Goal: Task Accomplishment & Management: Contribute content

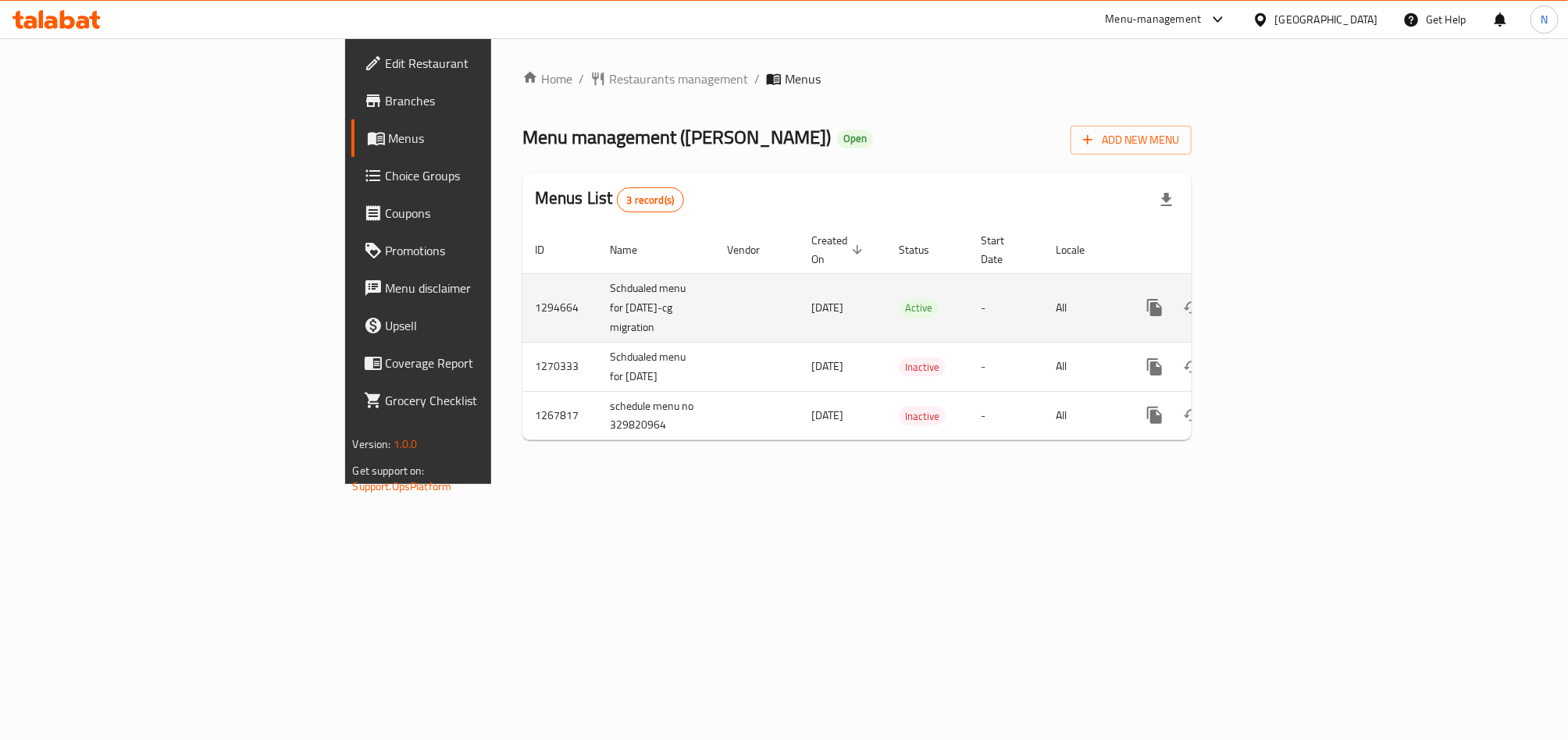
click at [1276, 298] on icon "enhanced table" at bounding box center [1267, 307] width 19 height 19
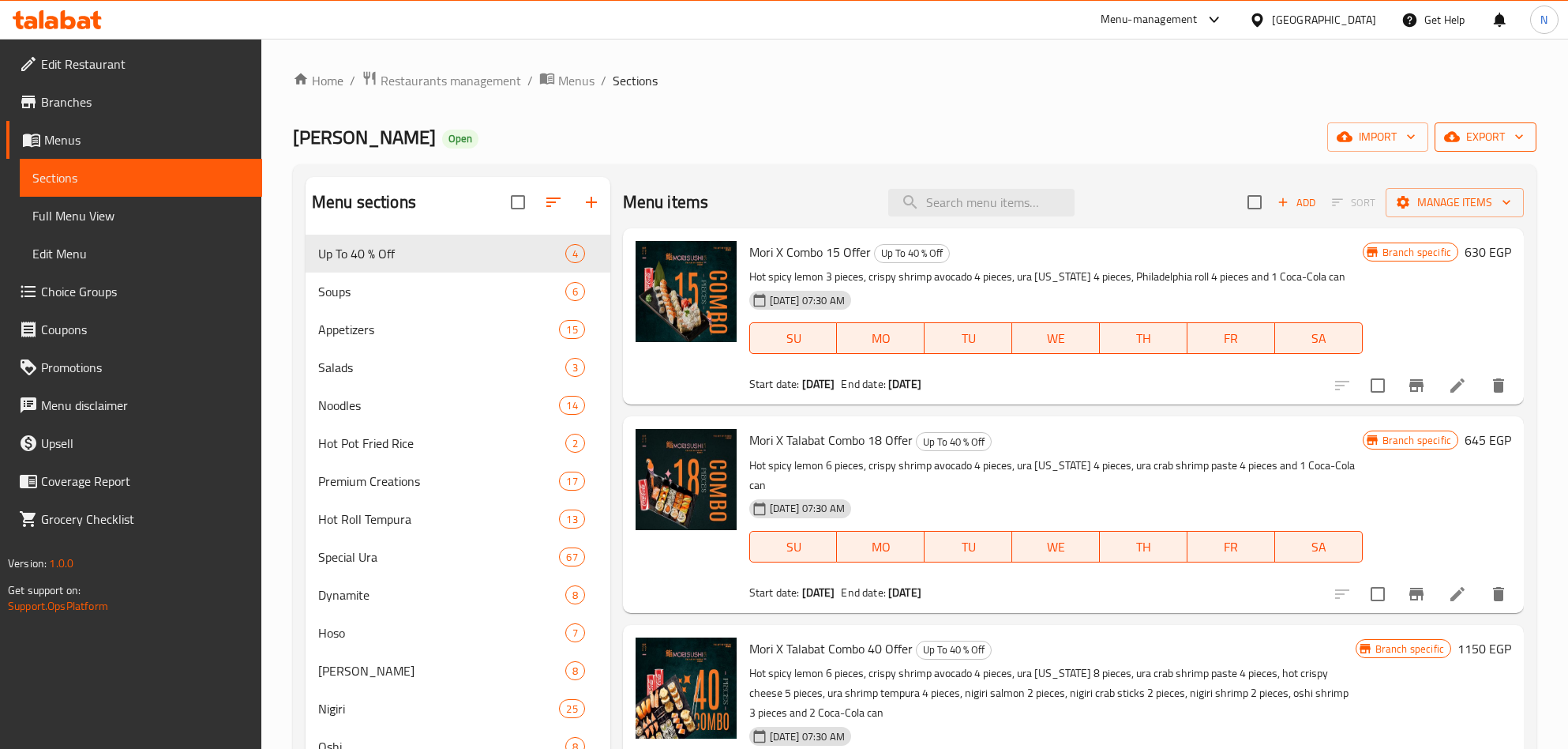
click at [1530, 148] on button "export" at bounding box center [1485, 136] width 101 height 29
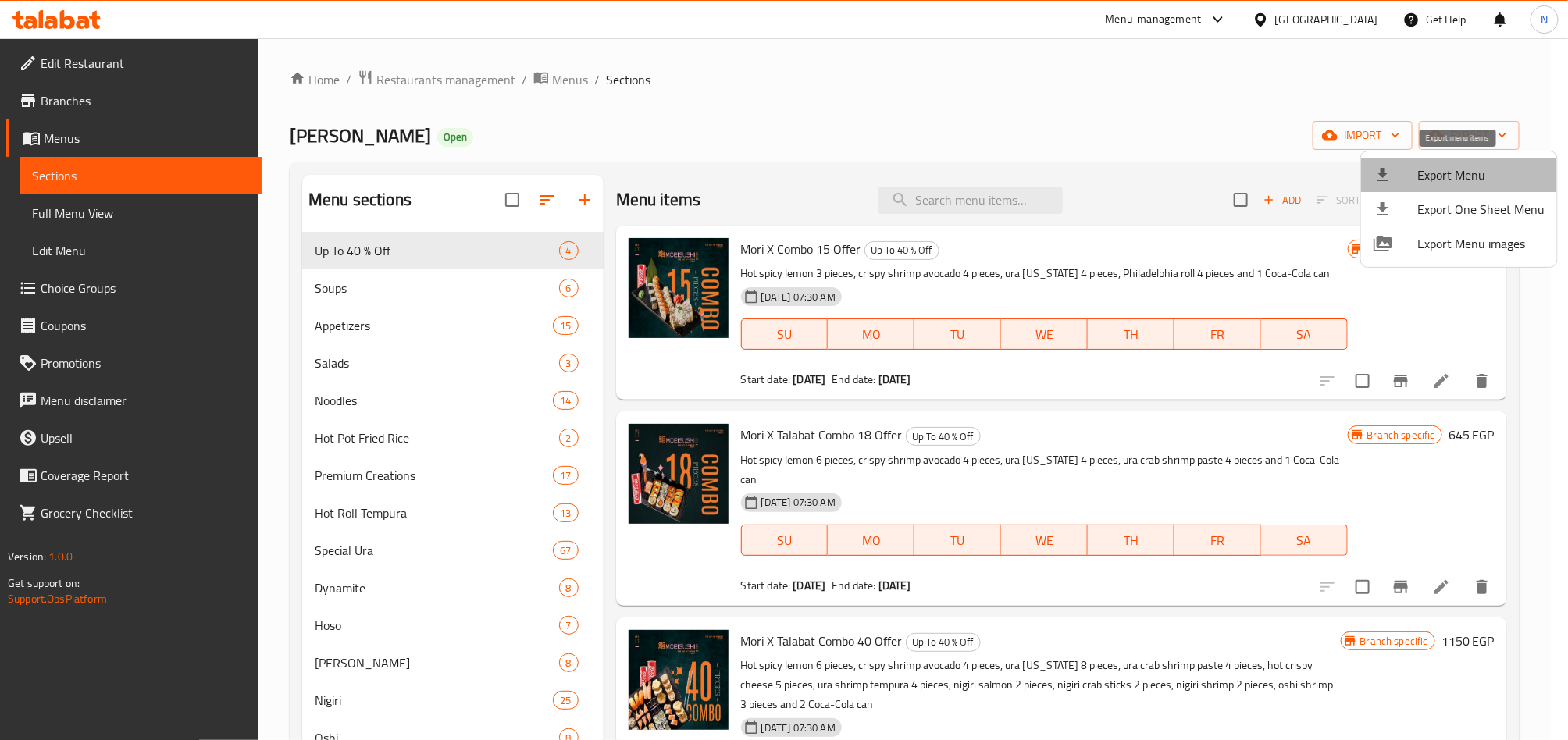
click at [1479, 175] on span "Export Menu" at bounding box center [1480, 175] width 127 height 19
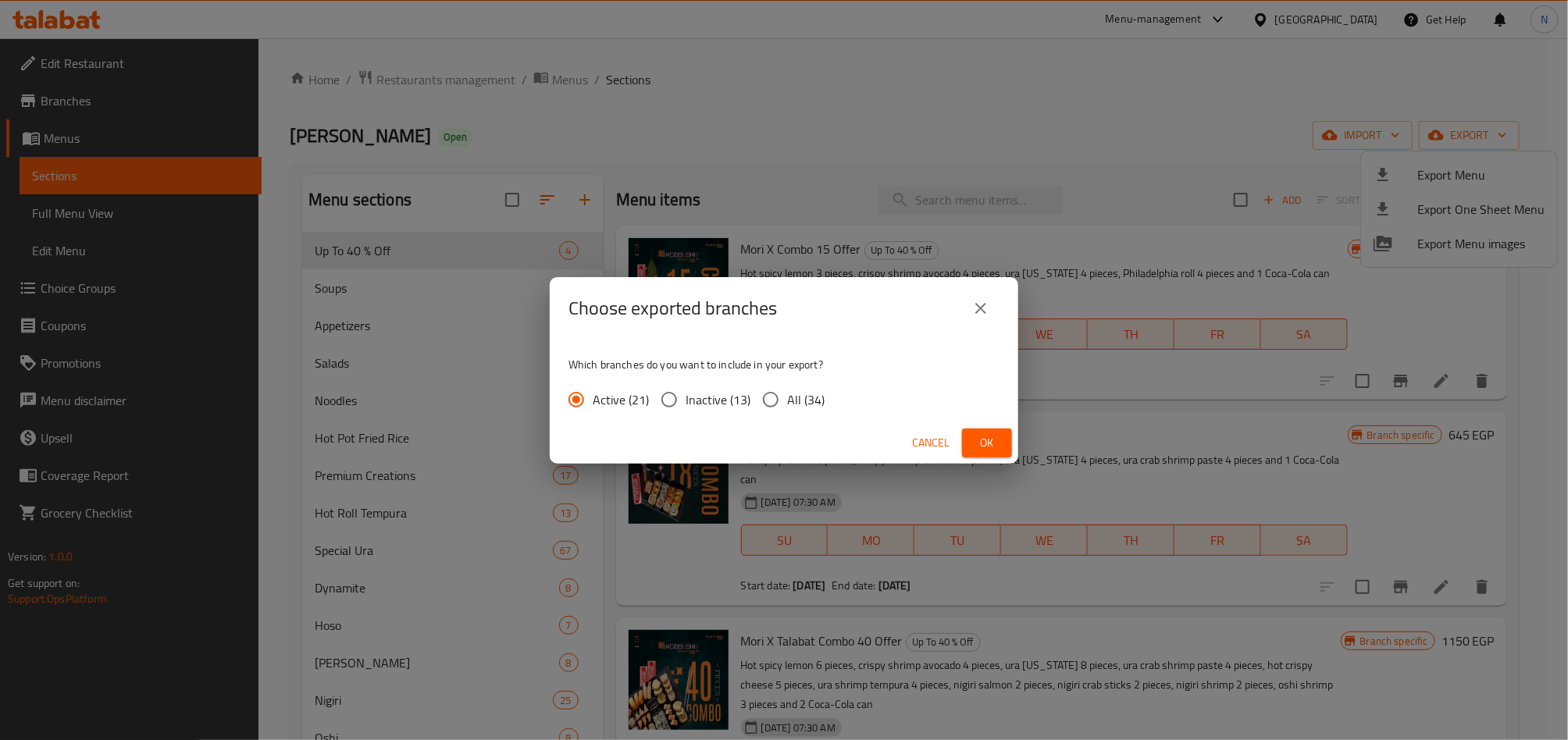
click at [810, 390] on span "All (34)" at bounding box center [805, 399] width 37 height 19
click at [787, 389] on input "All (34)" at bounding box center [770, 399] width 33 height 32
radio input "true"
click at [987, 438] on span "Ok" at bounding box center [987, 442] width 25 height 19
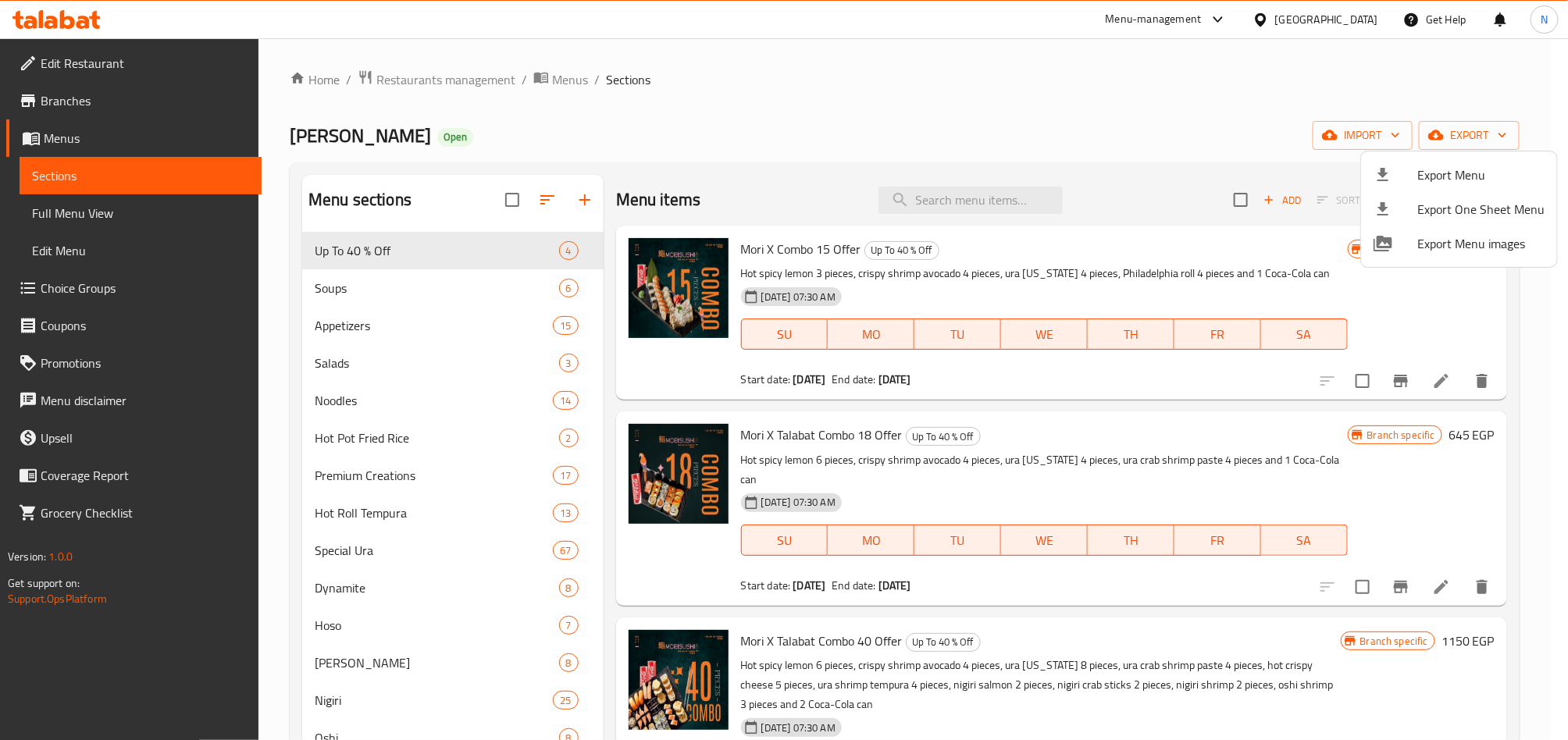
click at [923, 122] on div at bounding box center [784, 370] width 1568 height 740
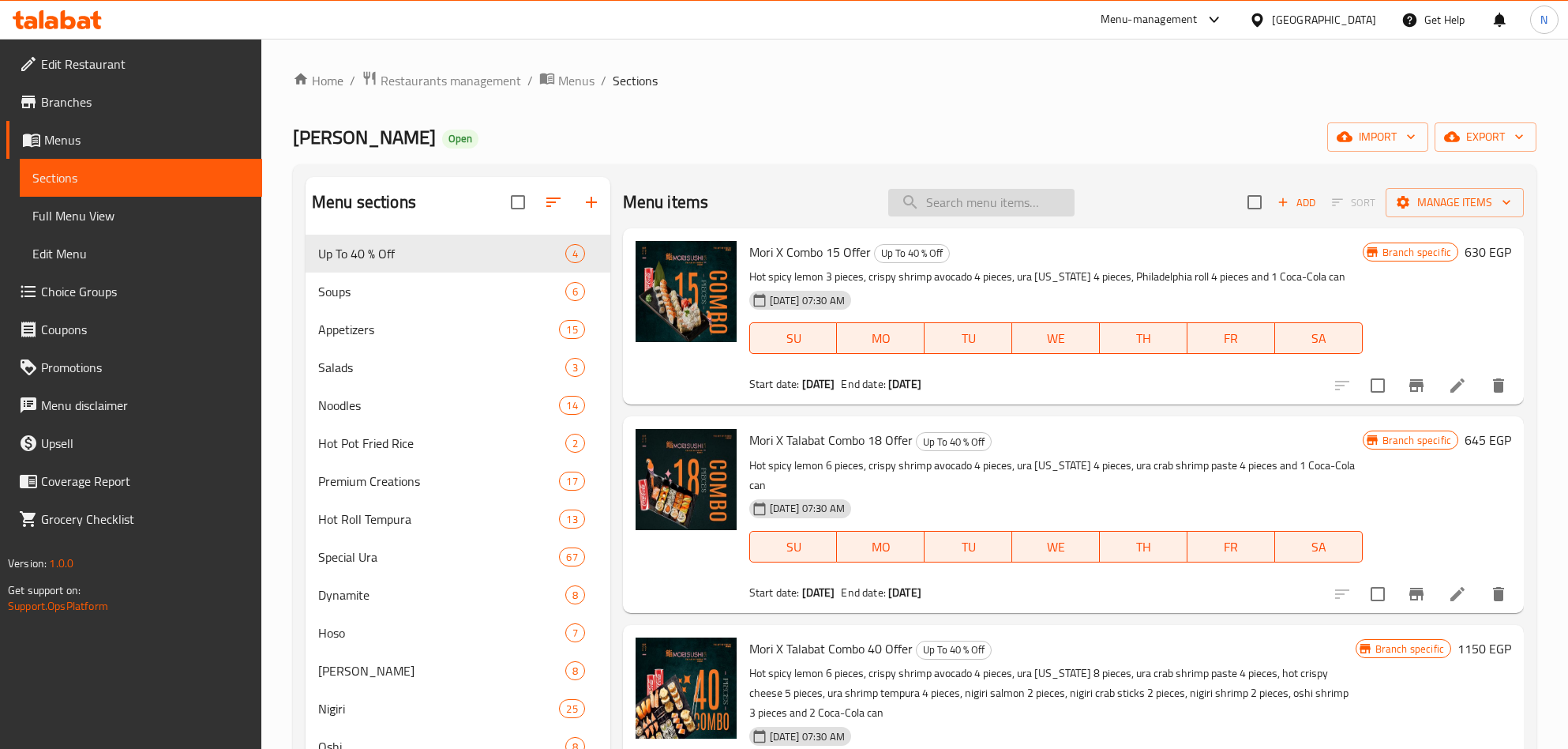
click at [1001, 191] on input "search" at bounding box center [982, 202] width 186 height 27
paste input "Hot Halloween Roll"
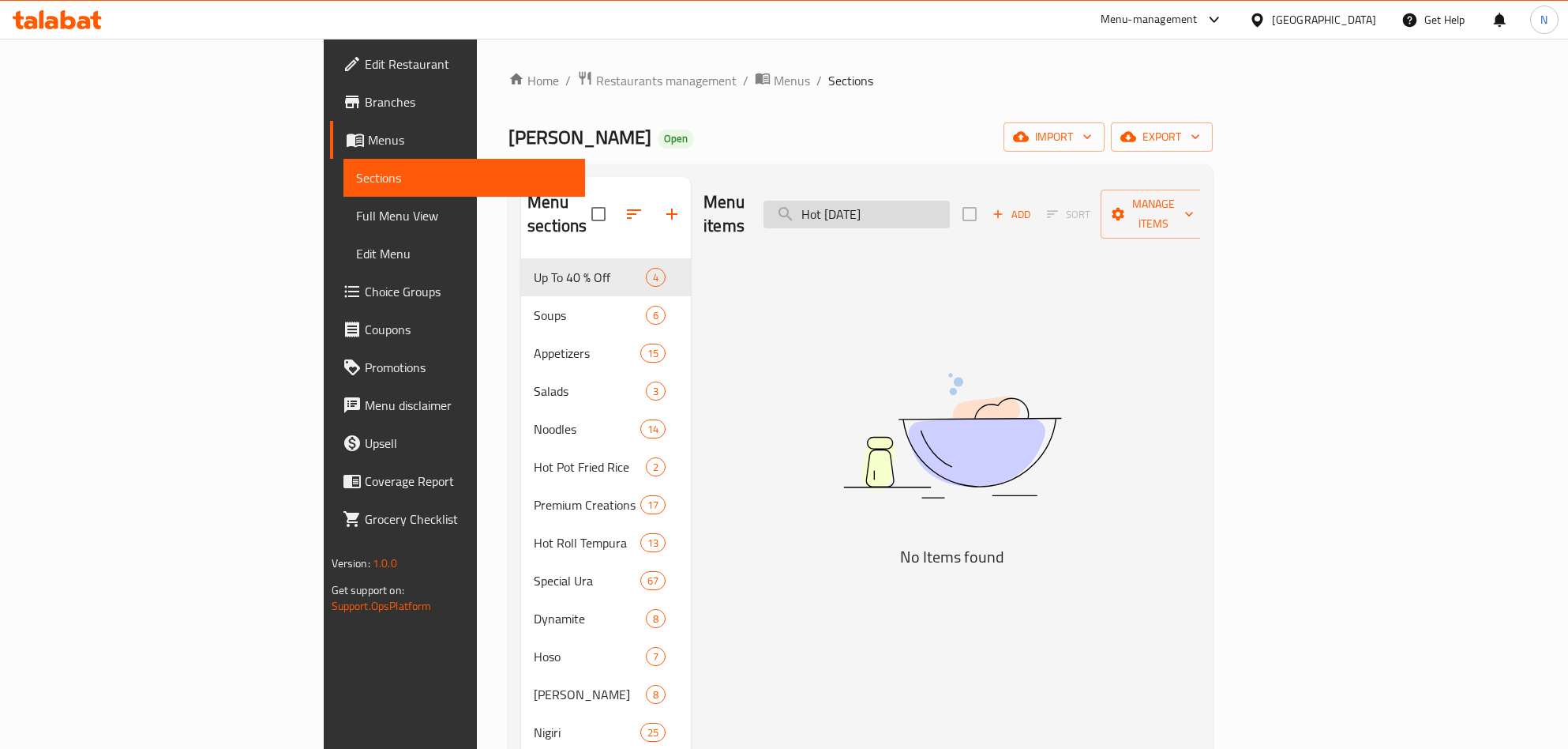
click at [950, 215] on input "Hot Halloween" at bounding box center [857, 213] width 186 height 27
paste input "Hot Halloween Veggie"
type input "Hot Halloween Veggie"
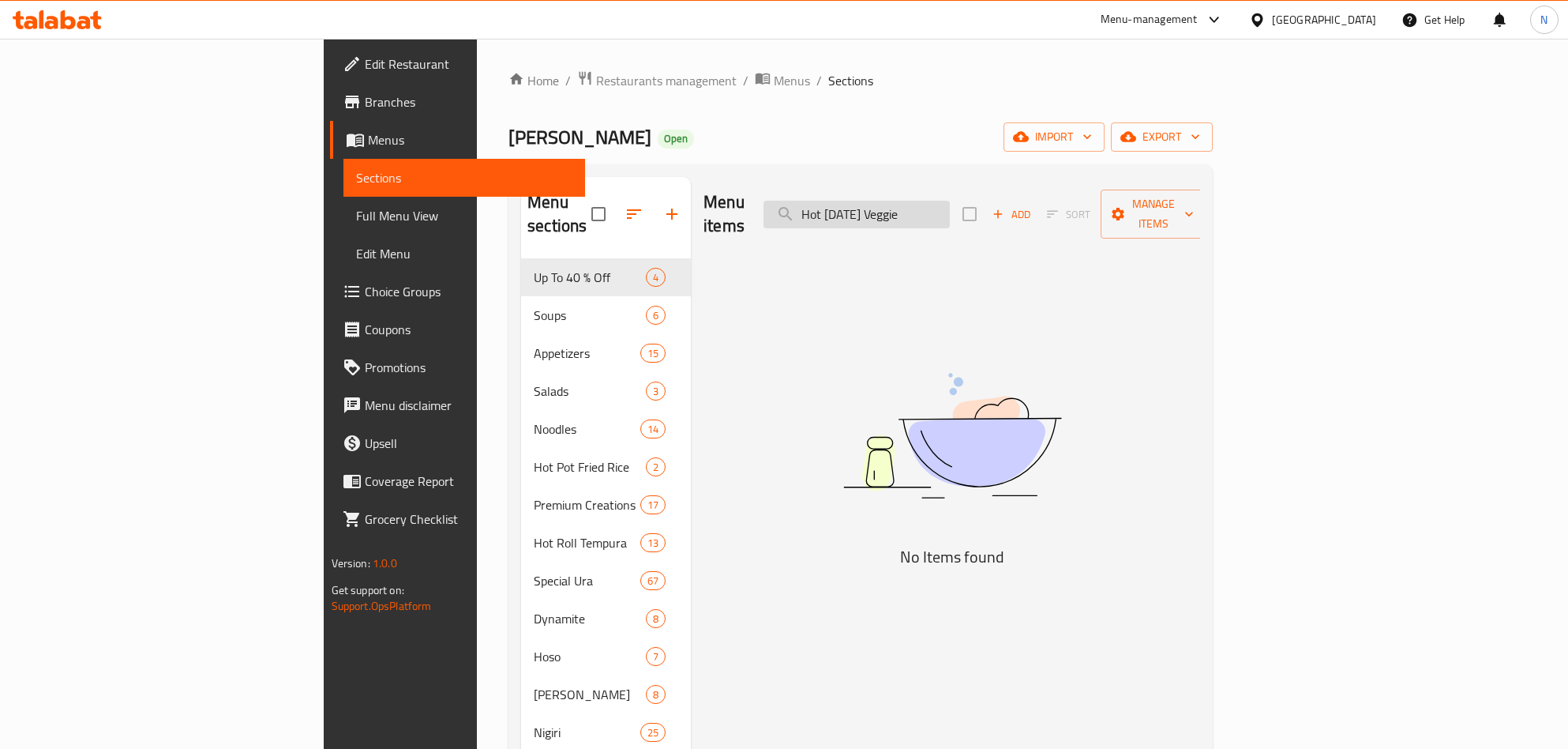
click at [950, 211] on input "Hot Halloween Veggie" at bounding box center [857, 213] width 186 height 27
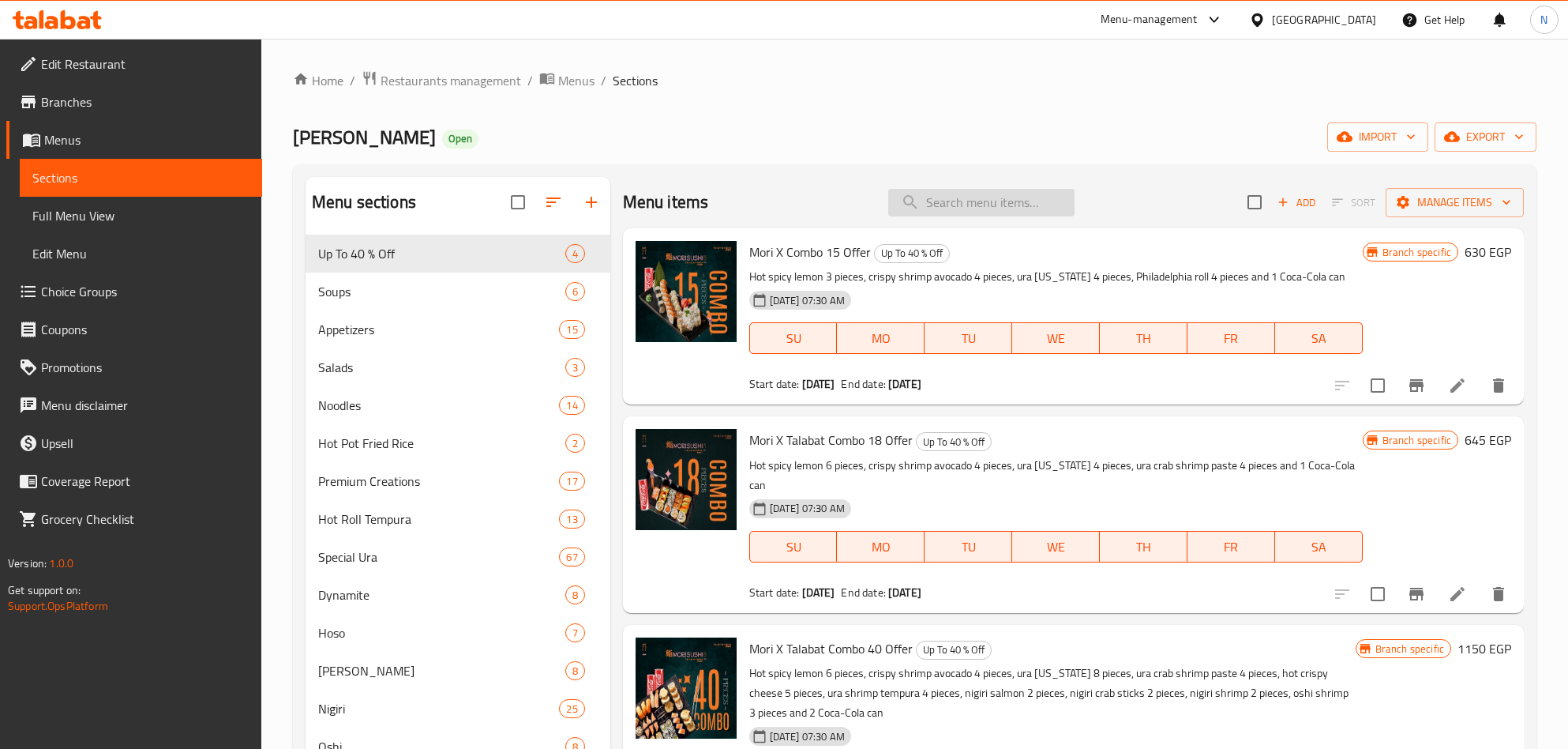
drag, startPoint x: 941, startPoint y: 199, endPoint x: 941, endPoint y: 210, distance: 11.0
click at [941, 200] on input "search" at bounding box center [982, 202] width 186 height 27
paste input "Hot Halloween Roll"
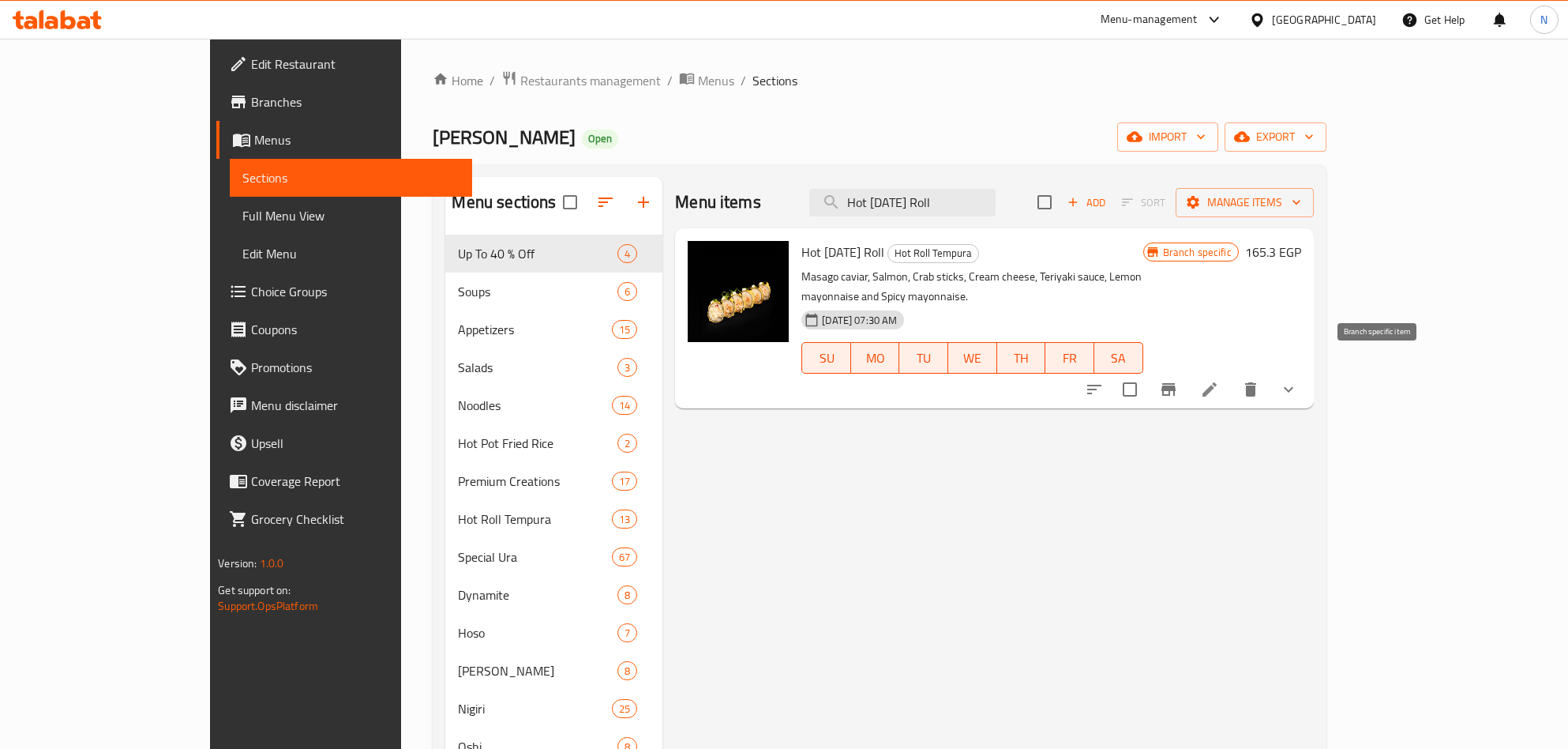
type input "Hot Halloween Roll"
click at [1178, 380] on icon "Branch-specific-item" at bounding box center [1169, 389] width 19 height 19
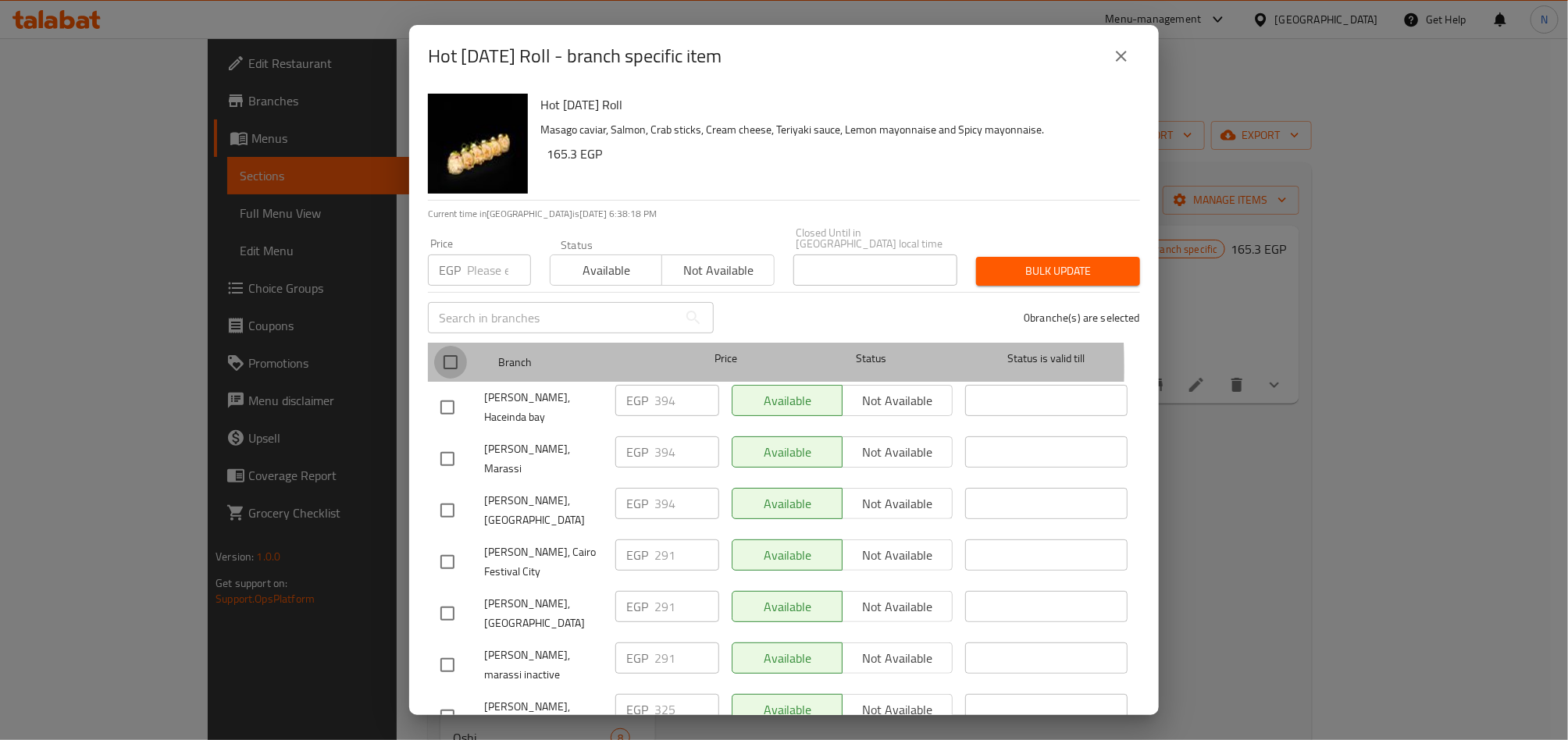
click at [457, 357] on input "checkbox" at bounding box center [450, 361] width 33 height 32
checkbox input "true"
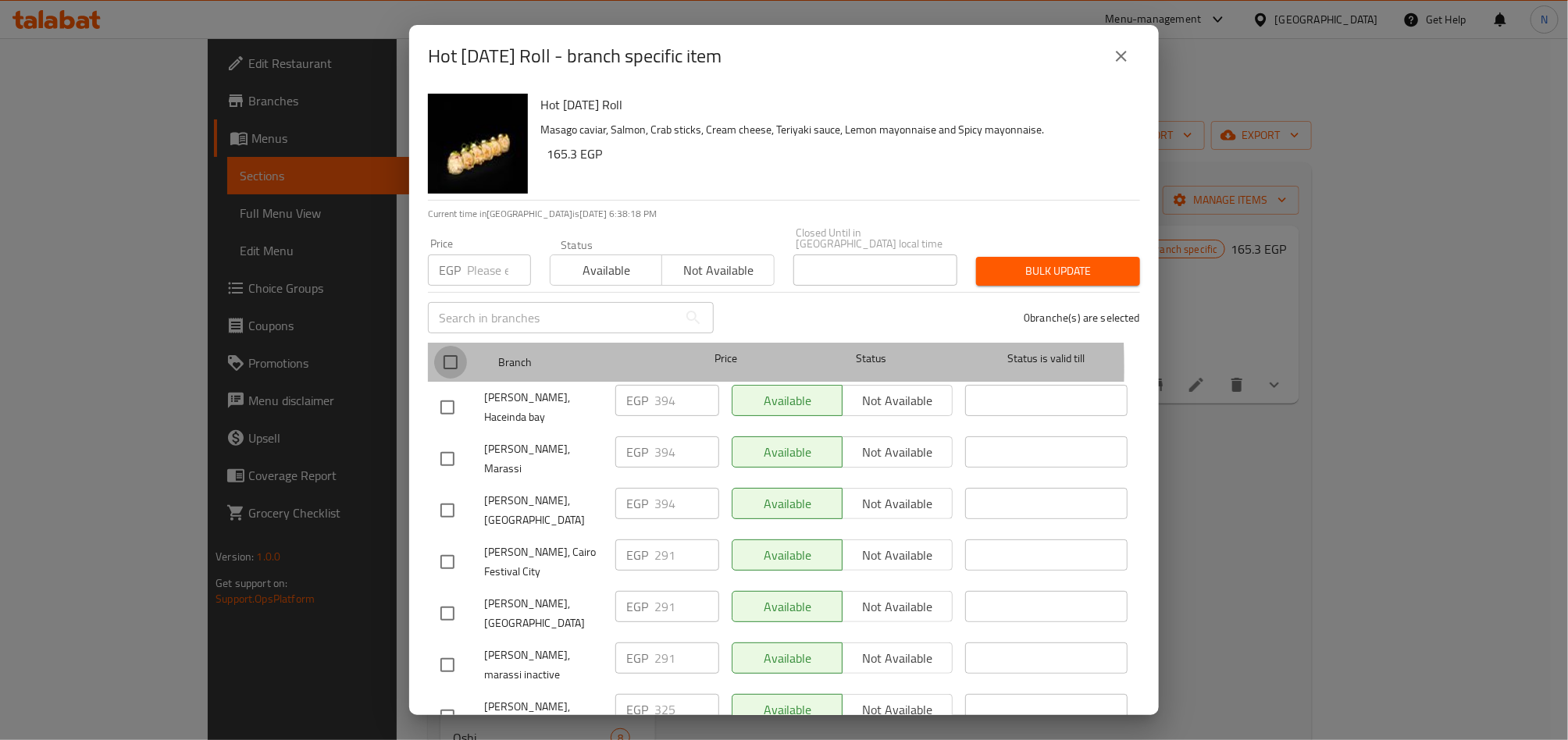
checkbox input "true"
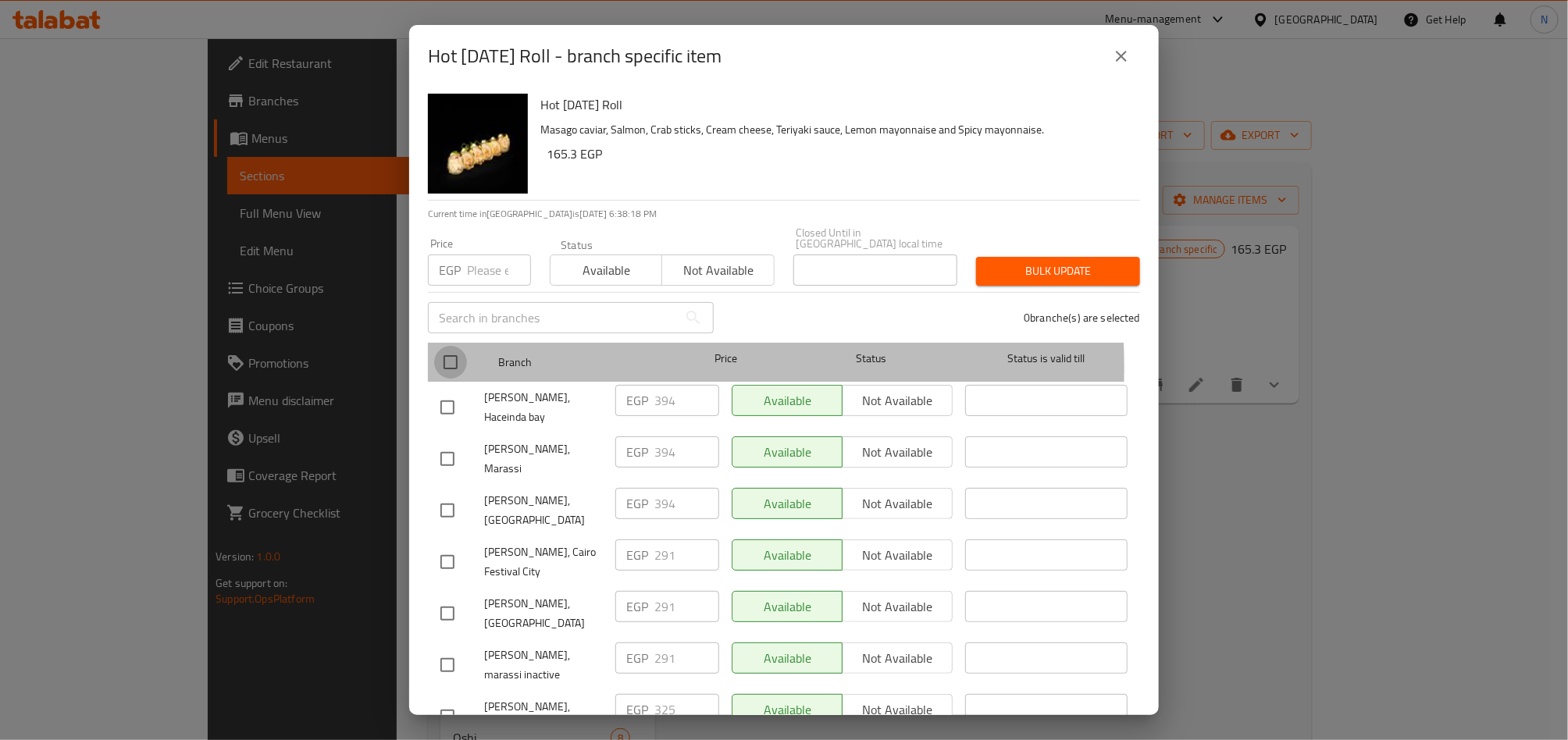
checkbox input "true"
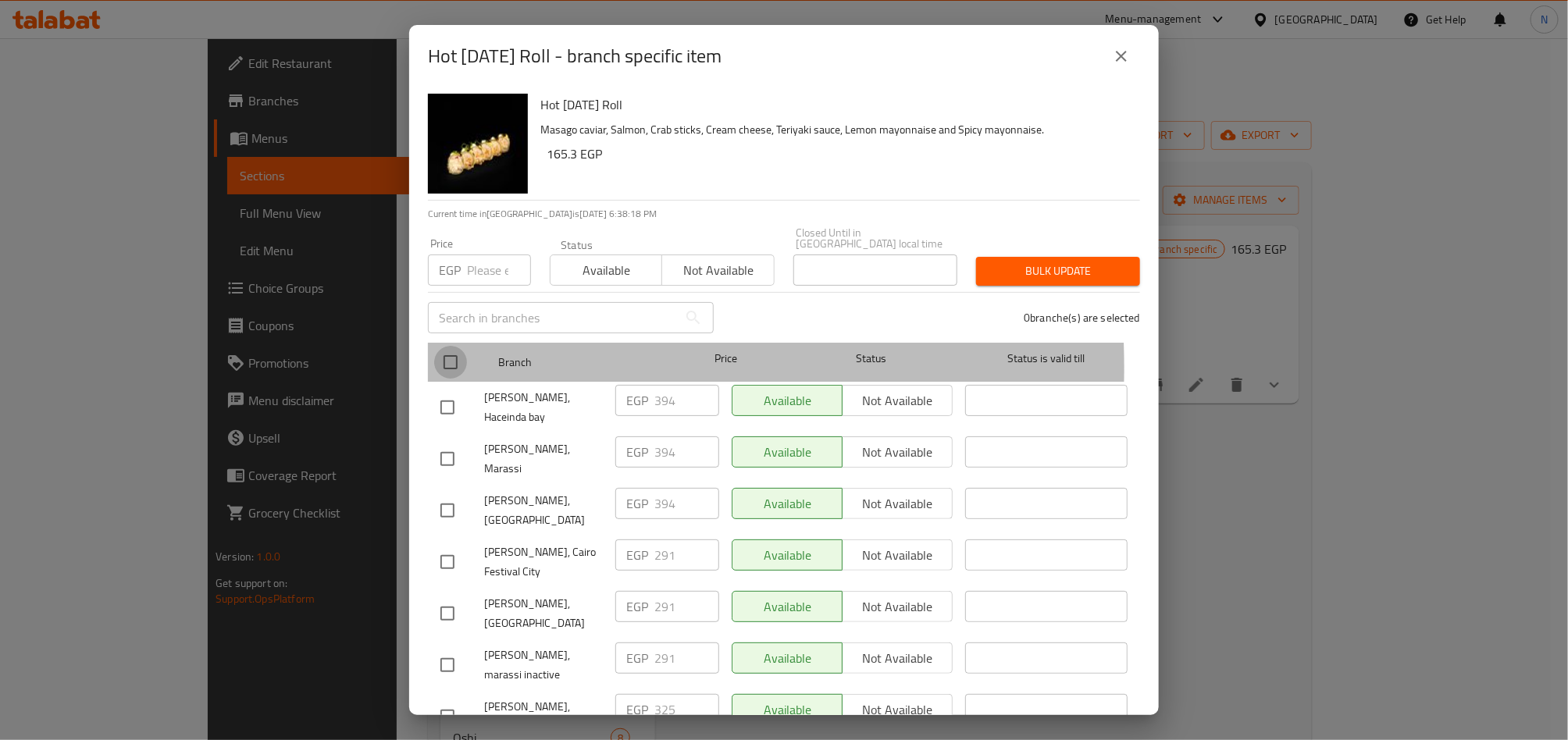
checkbox input "true"
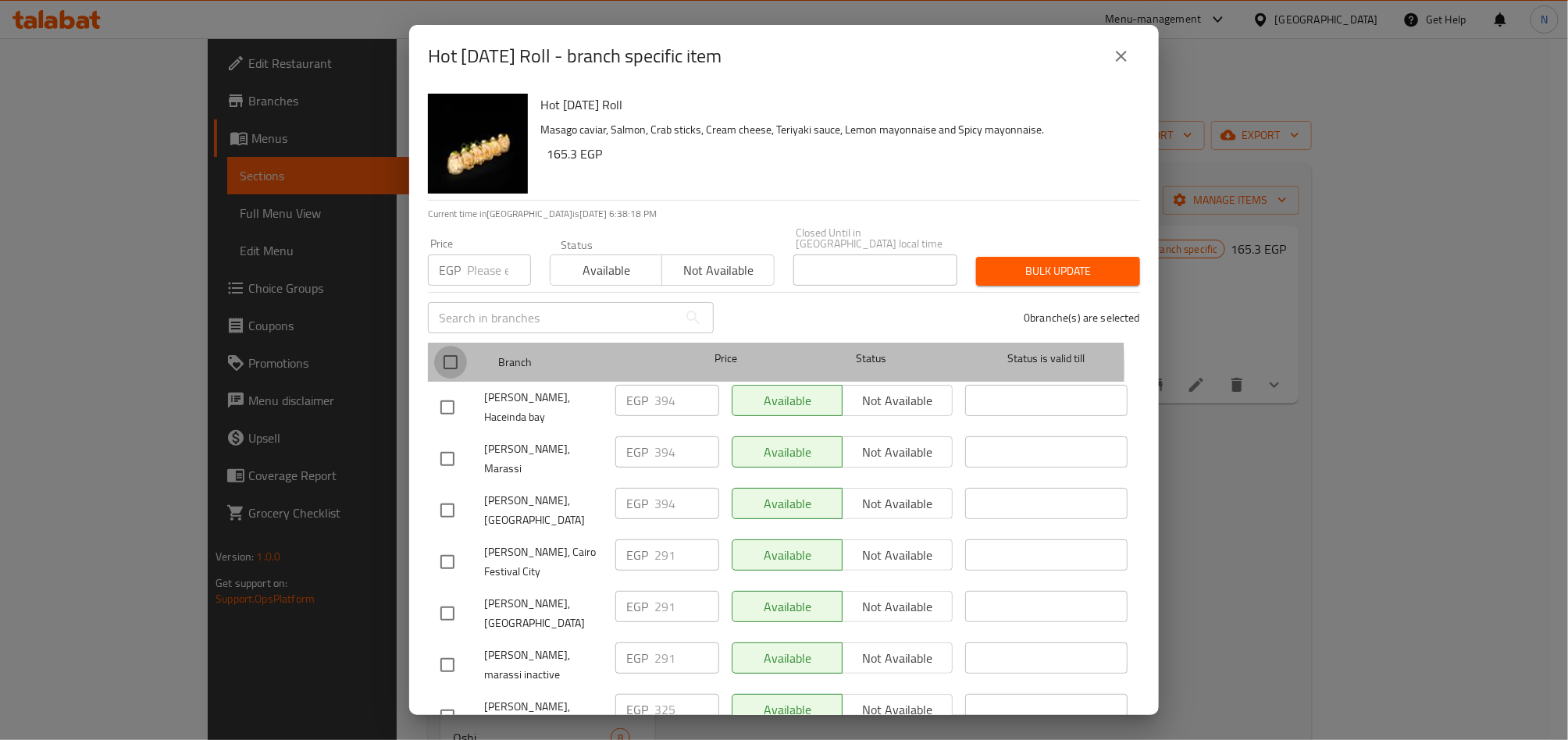
checkbox input "true"
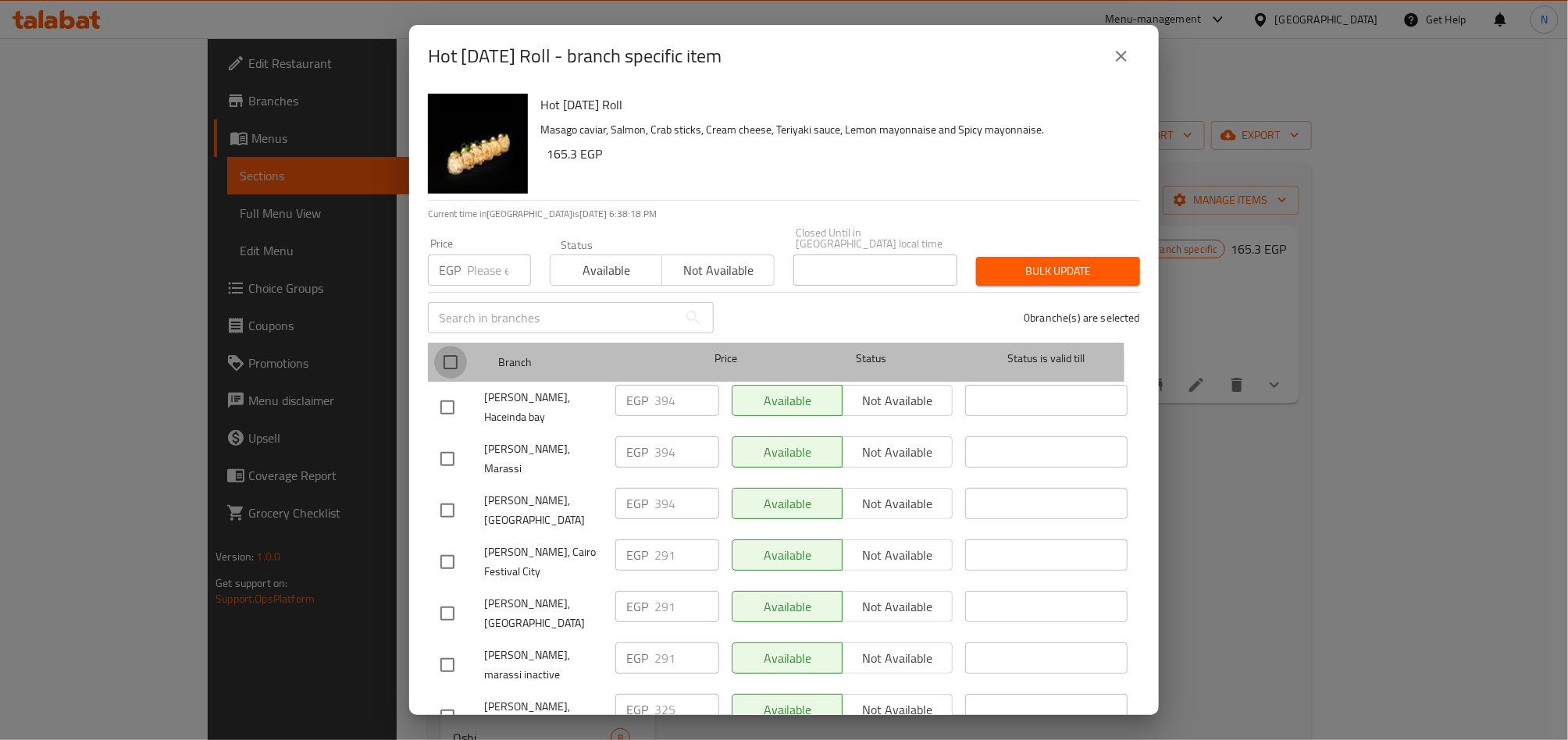
checkbox input "true"
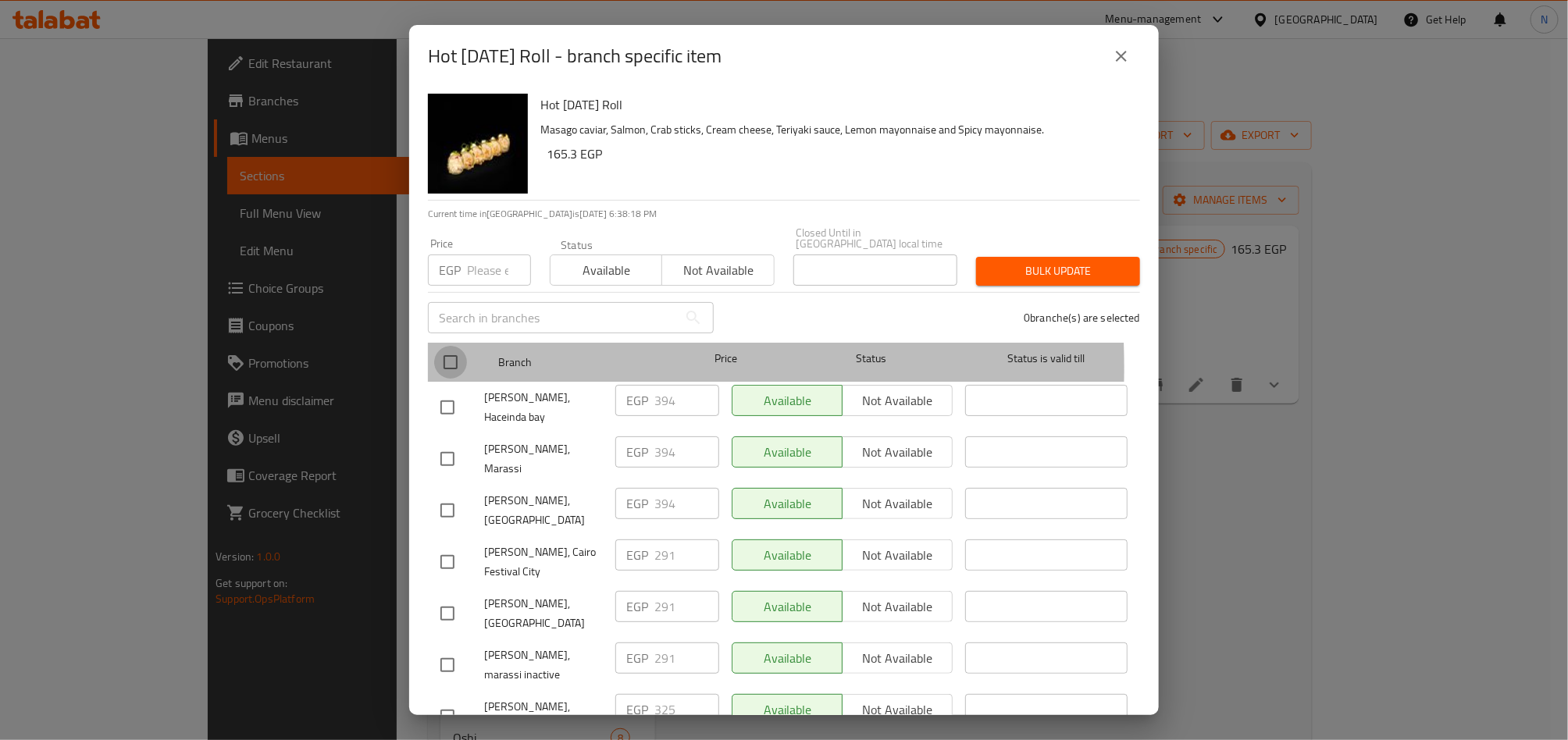
checkbox input "true"
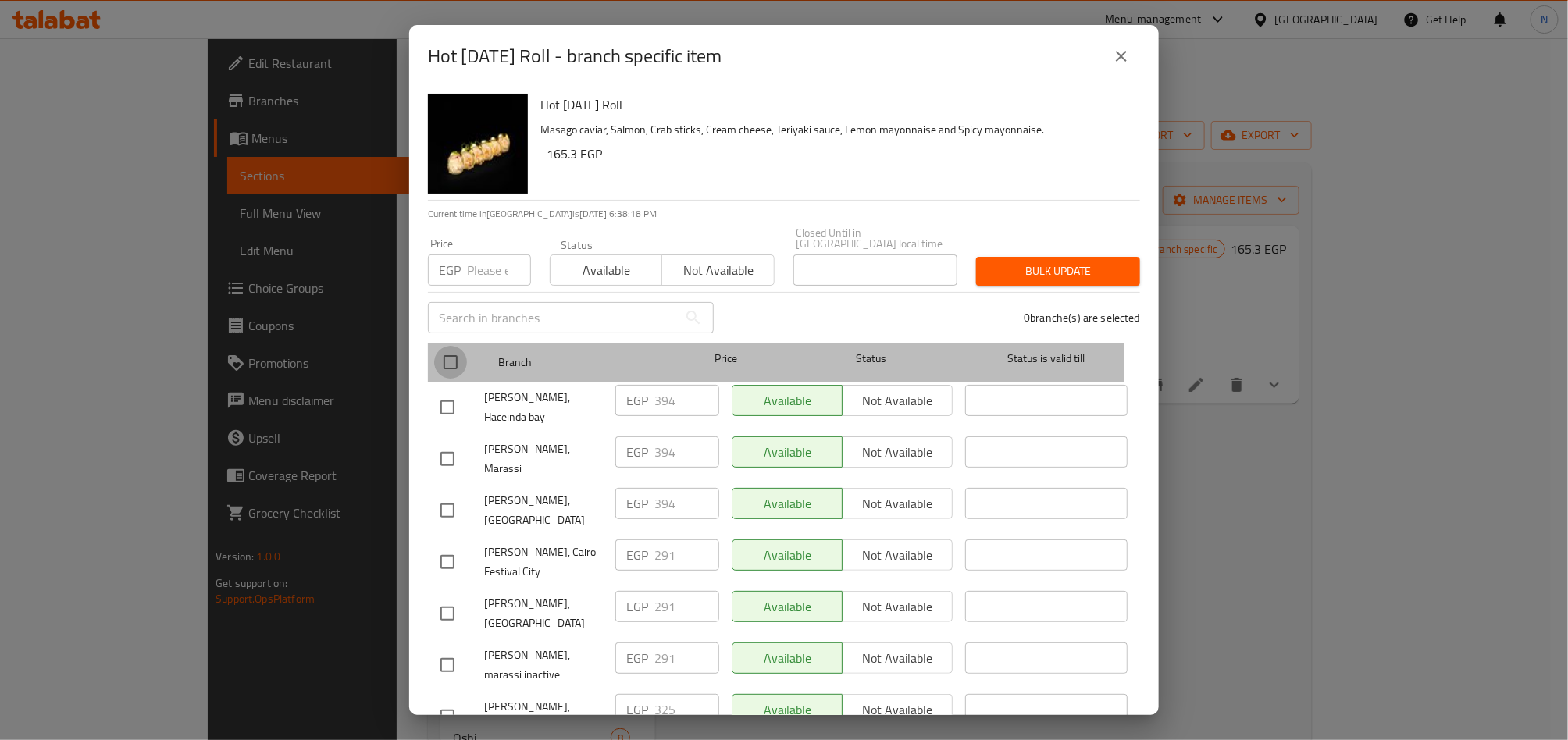
checkbox input "true"
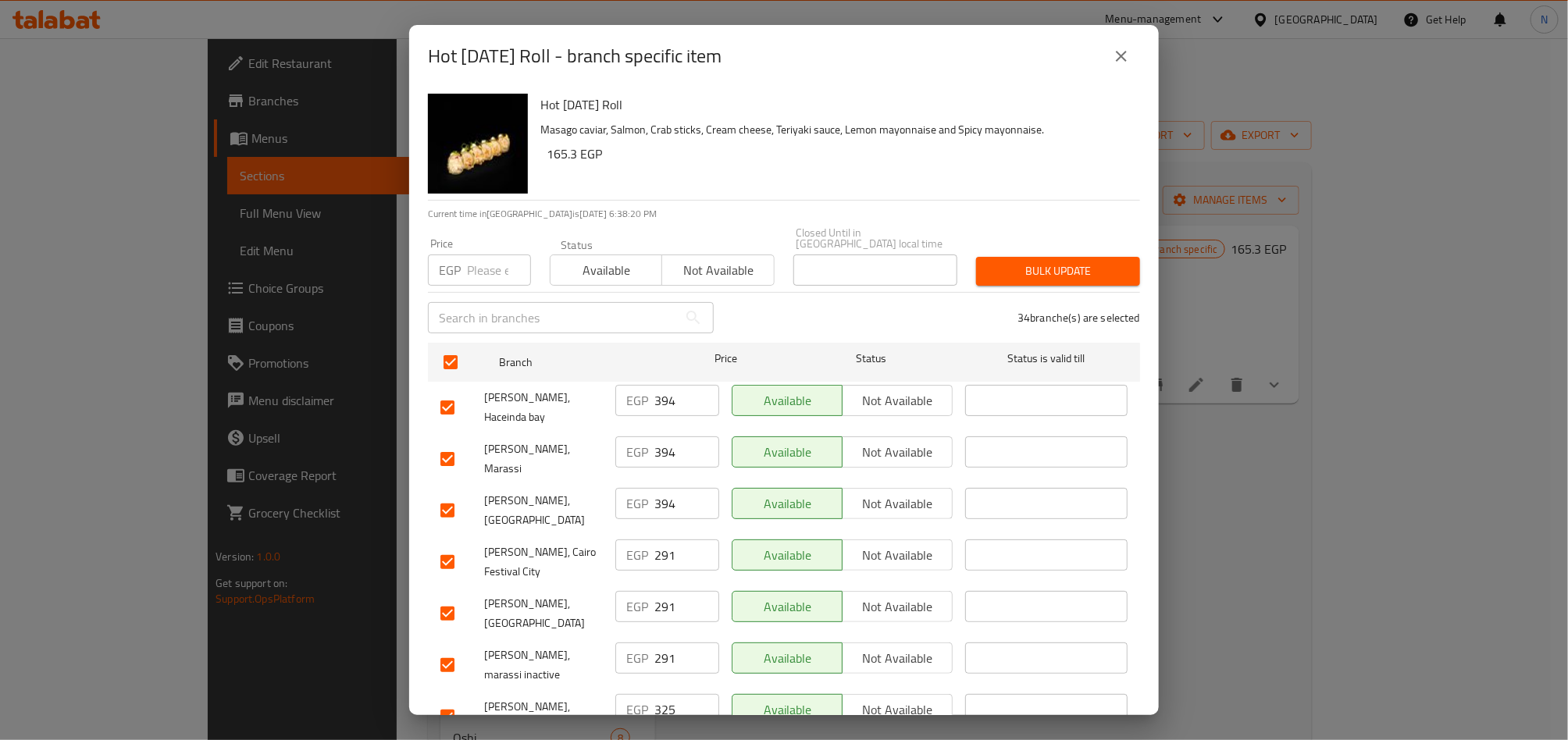
click at [452, 392] on input "checkbox" at bounding box center [447, 407] width 33 height 32
checkbox input "false"
click at [448, 443] on input "checkbox" at bounding box center [447, 459] width 33 height 32
checkbox input "false"
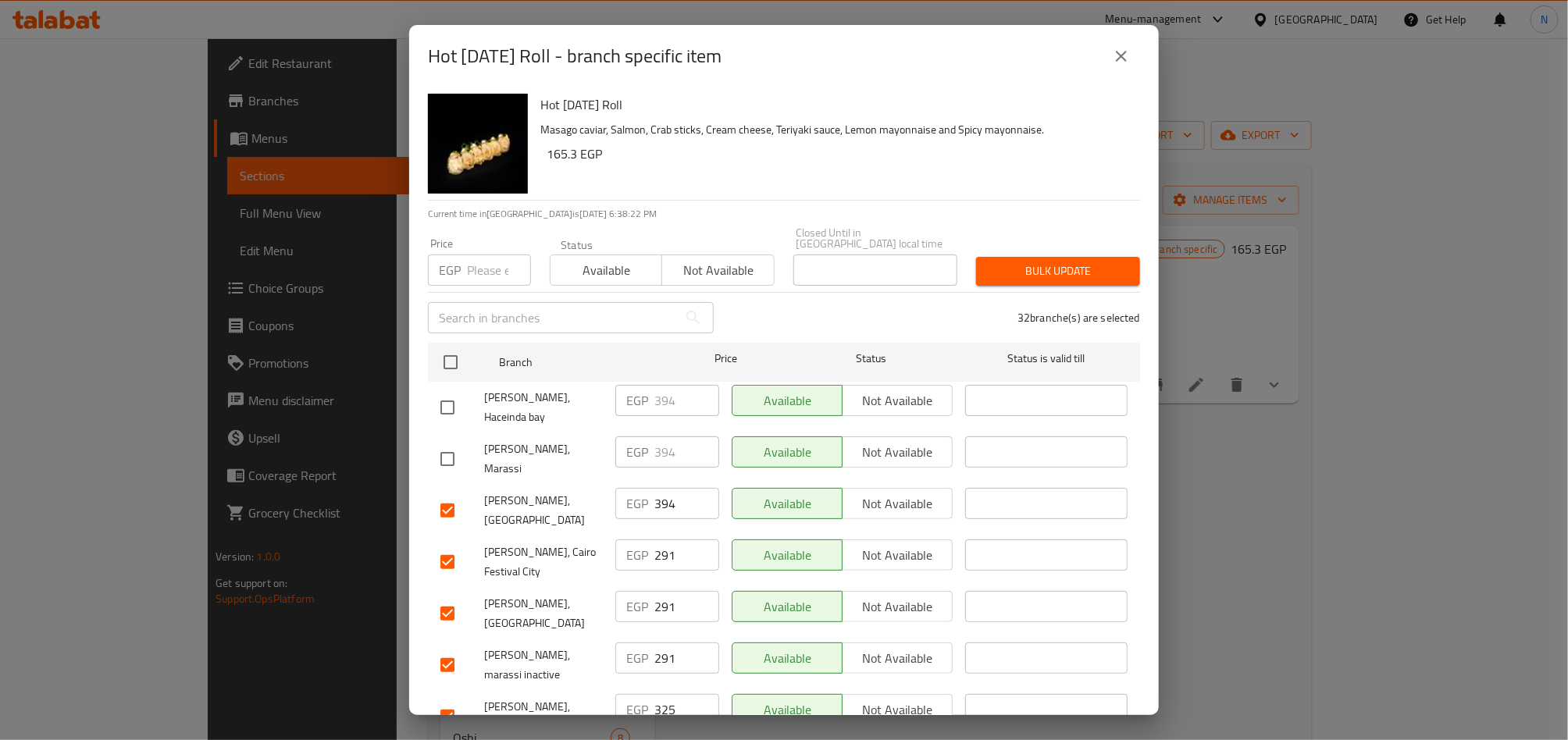
click at [446, 494] on input "checkbox" at bounding box center [447, 510] width 33 height 32
checkbox input "false"
click at [750, 195] on div "Hot Halloween Roll Masago caviar, Salmon, Crab sticks, Cream cheese, Teriyaki s…" at bounding box center [833, 143] width 599 height 112
click at [1122, 66] on button "close" at bounding box center [1121, 56] width 37 height 37
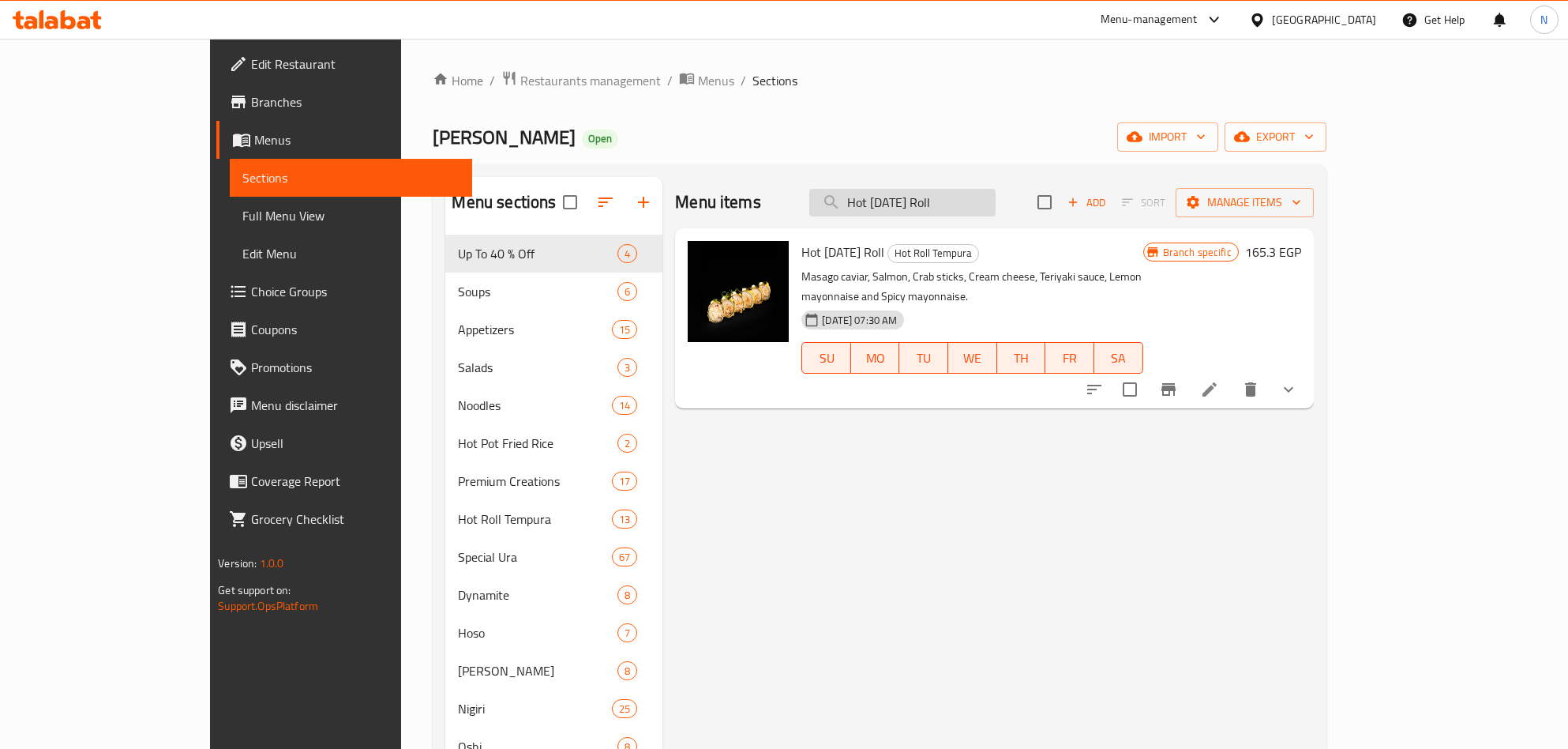
click at [977, 211] on input "Hot Halloween Roll" at bounding box center [902, 202] width 186 height 27
paste input "Crispy Roll"
click at [978, 211] on input "Hot Crispy RollRoll" at bounding box center [902, 202] width 186 height 27
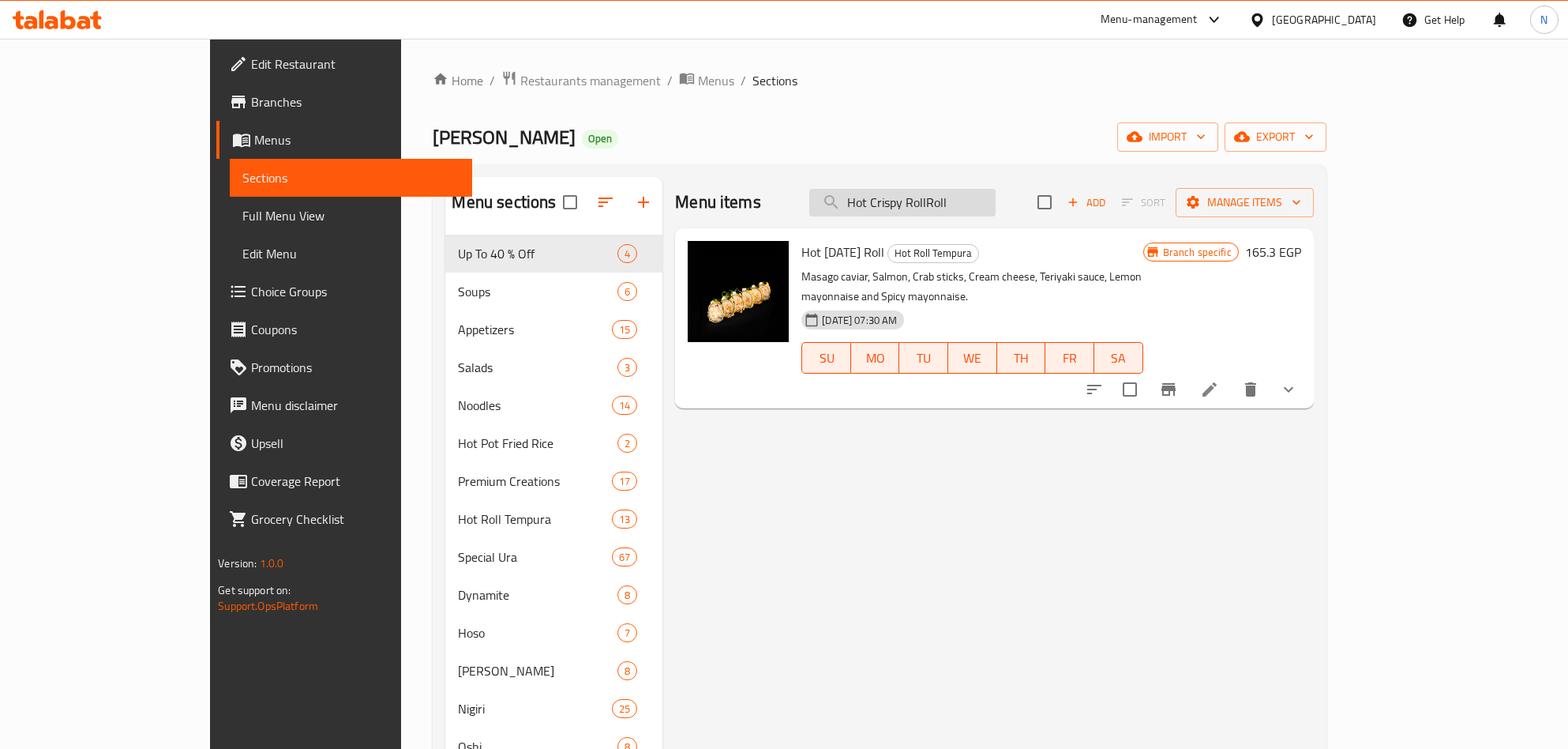
paste input "Crispy"
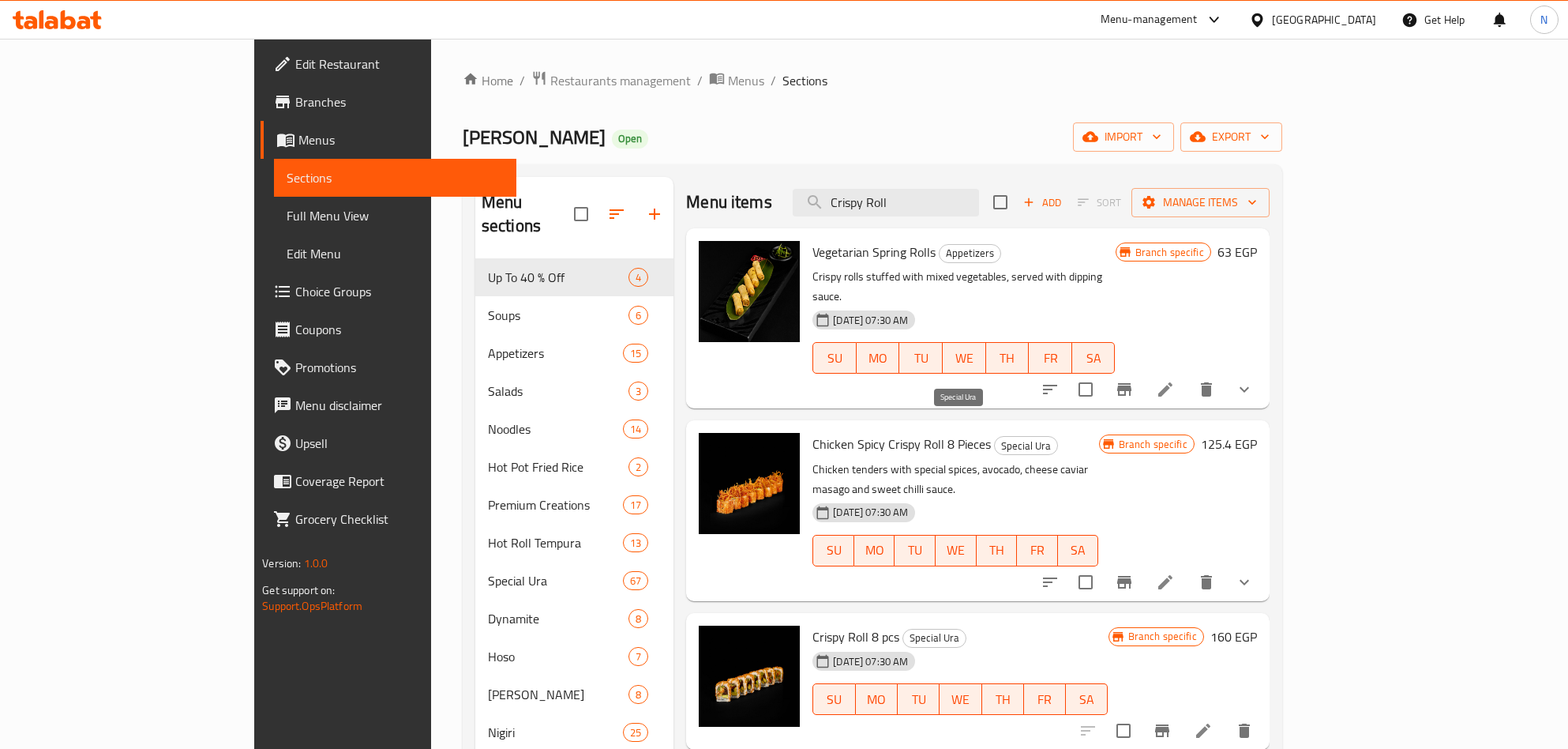
type input "Crispy Roll"
click at [995, 437] on span "Special Ura" at bounding box center [1026, 445] width 62 height 18
copy span "Special Ura"
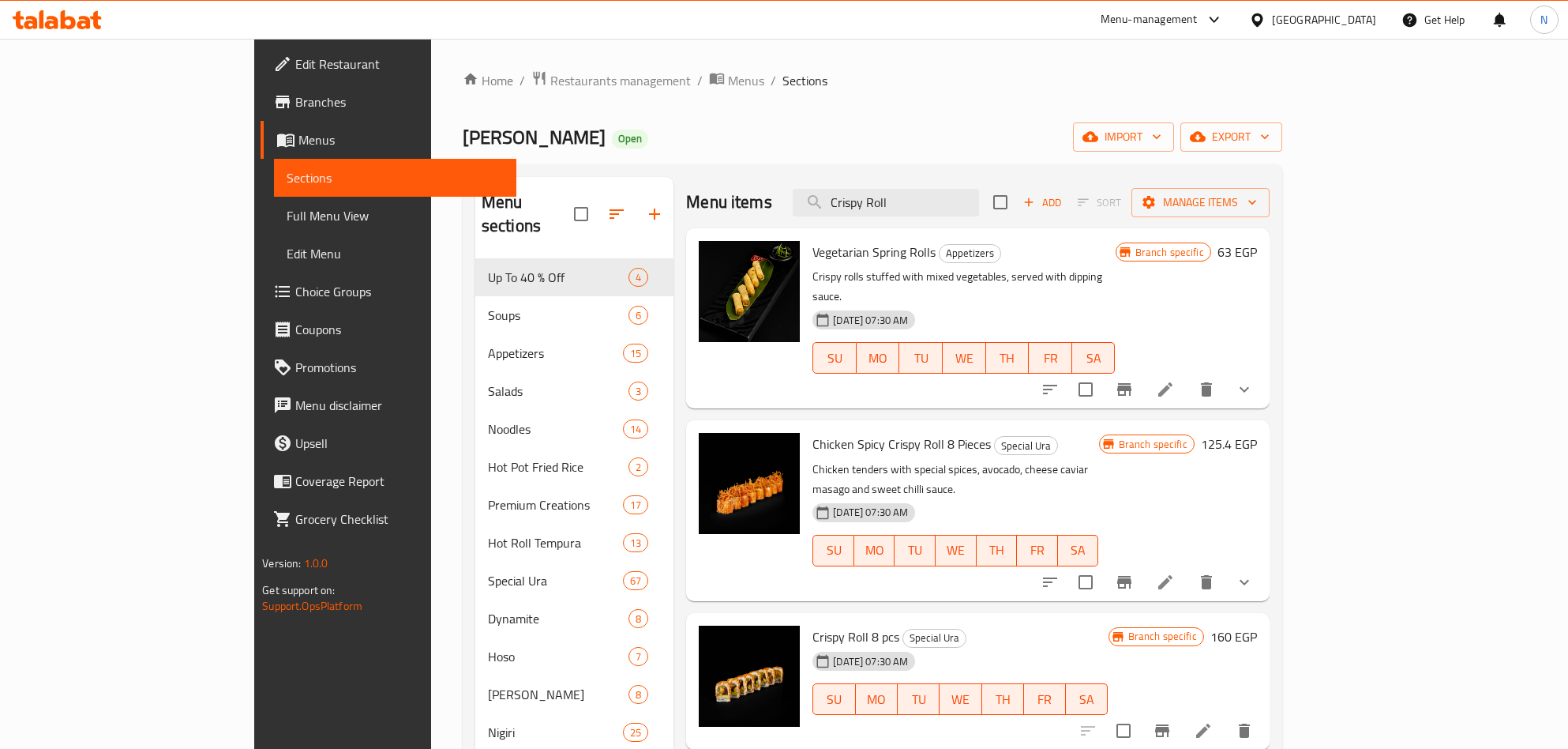
click at [722, 105] on div "Home / Restaurants management / Menus / Sections Mori Sushi Open import export …" at bounding box center [873, 724] width 819 height 1306
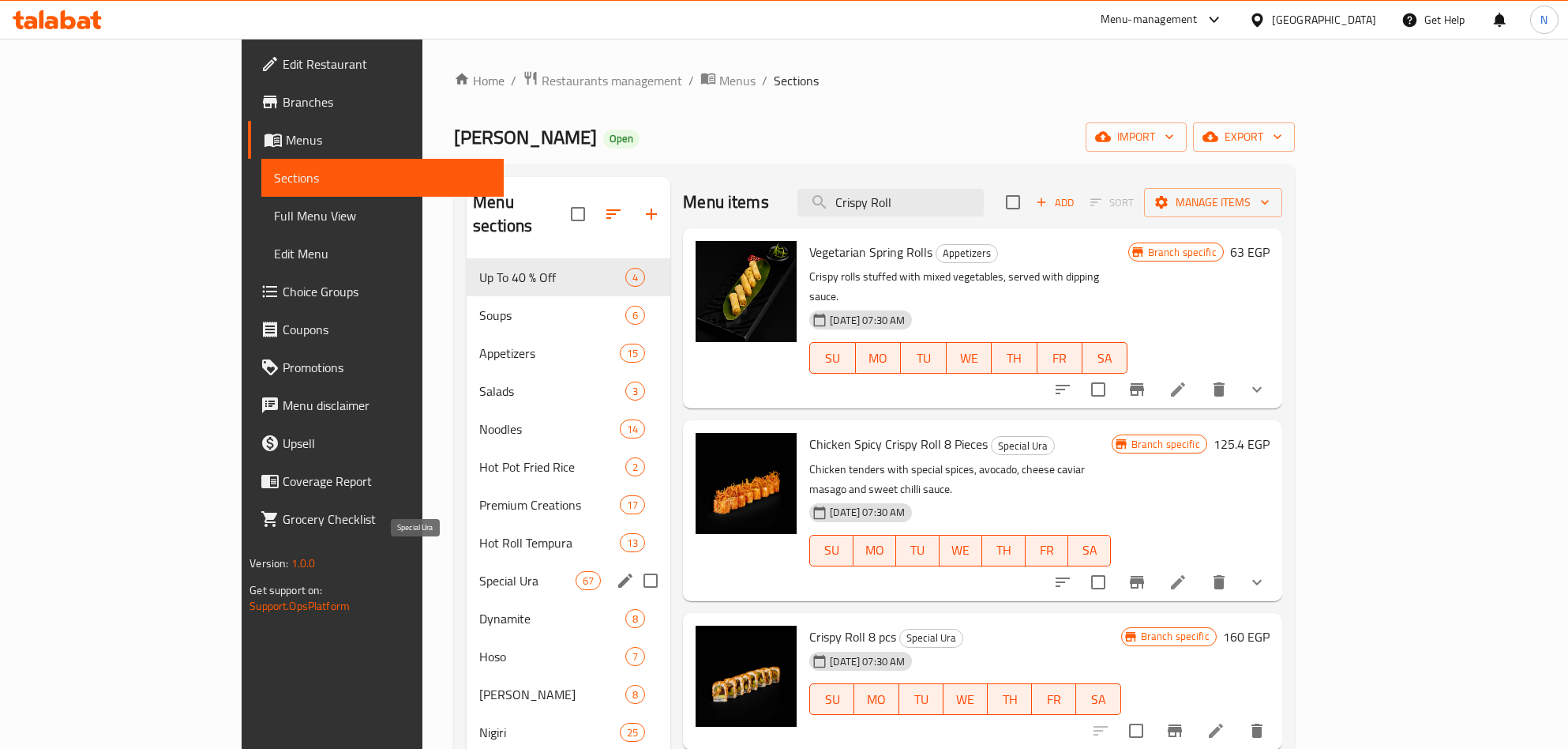
click at [479, 571] on span "Special Ura" at bounding box center [527, 581] width 97 height 19
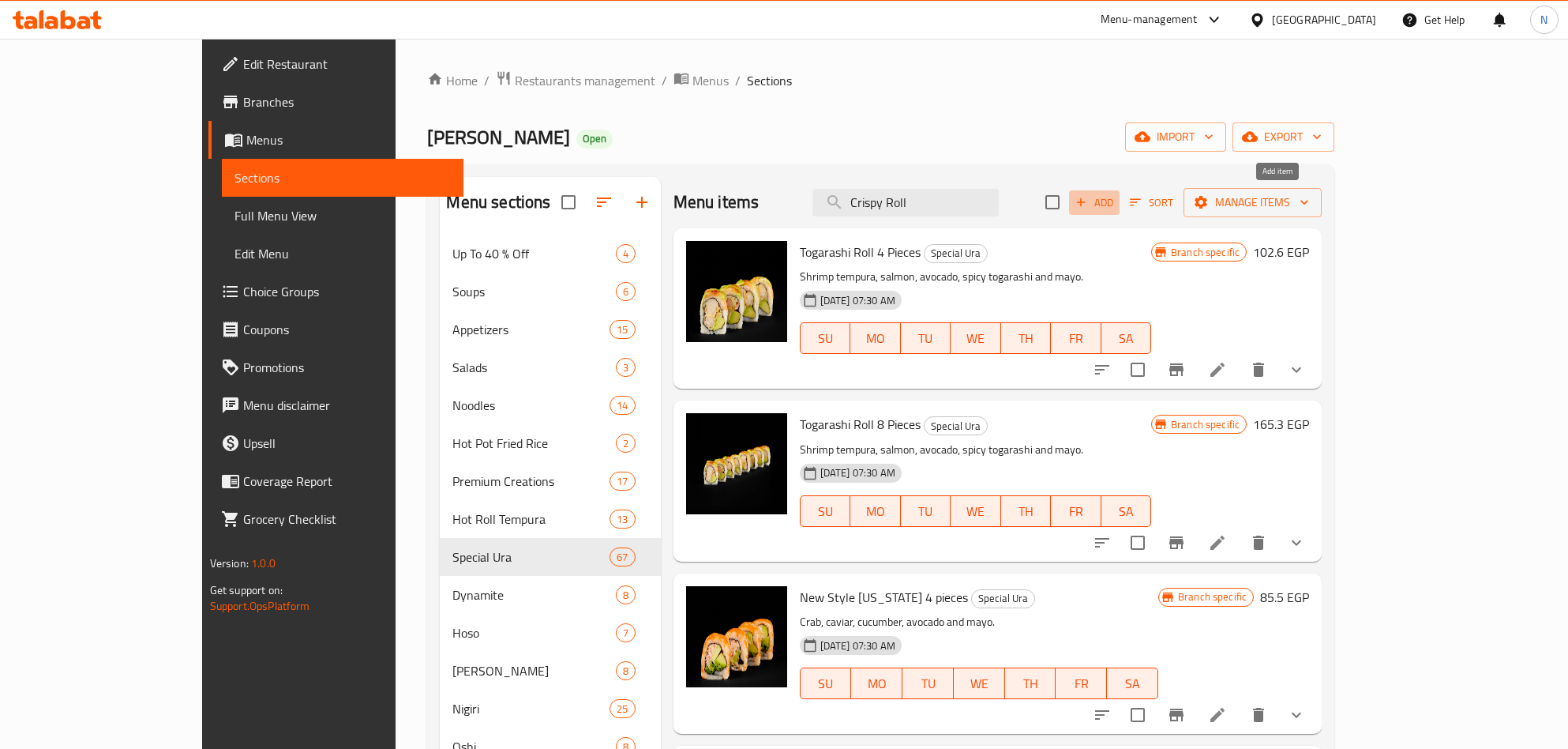
click at [1088, 199] on icon "button" at bounding box center [1080, 202] width 14 height 14
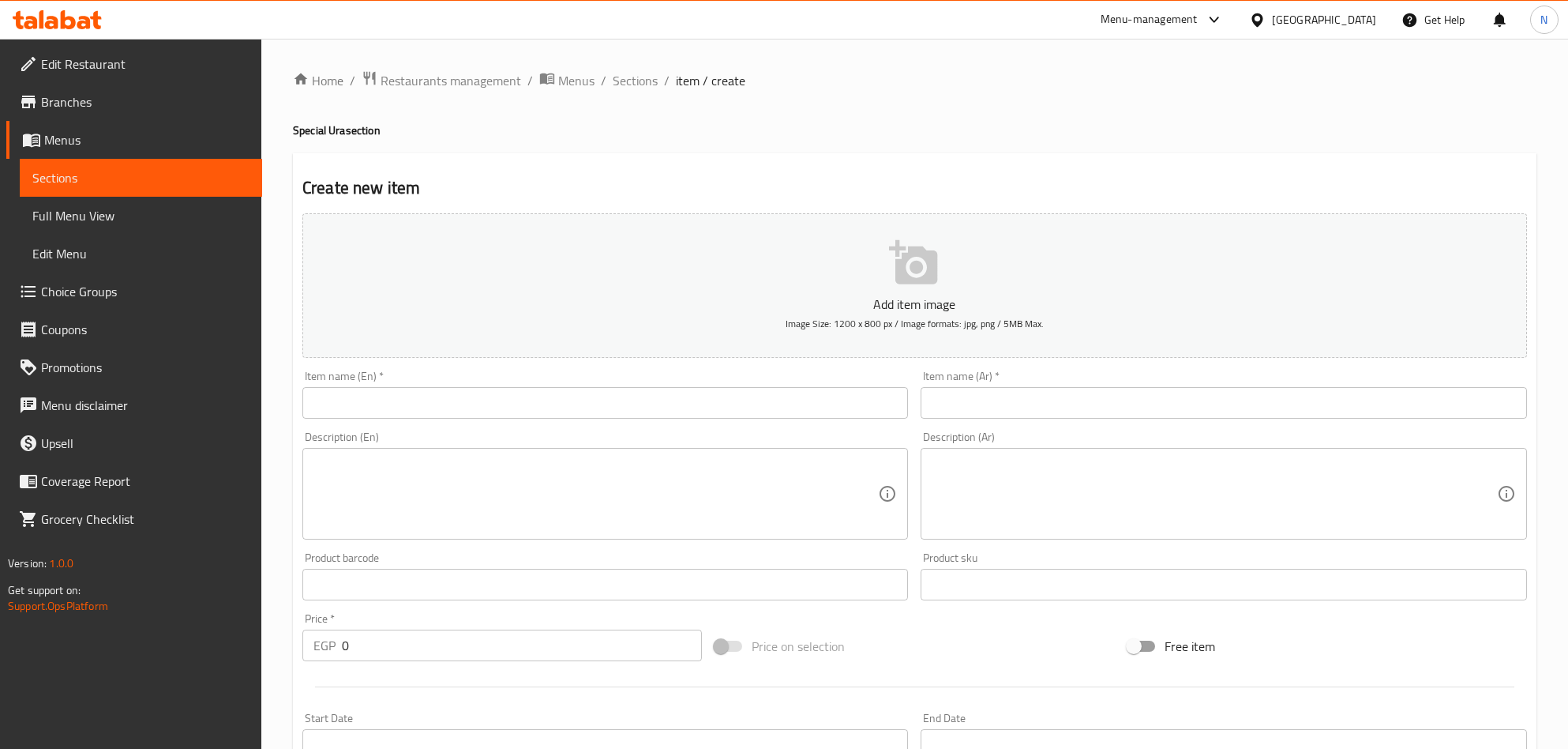
click at [410, 415] on input "text" at bounding box center [605, 403] width 606 height 32
paste input "Crispy Roll"
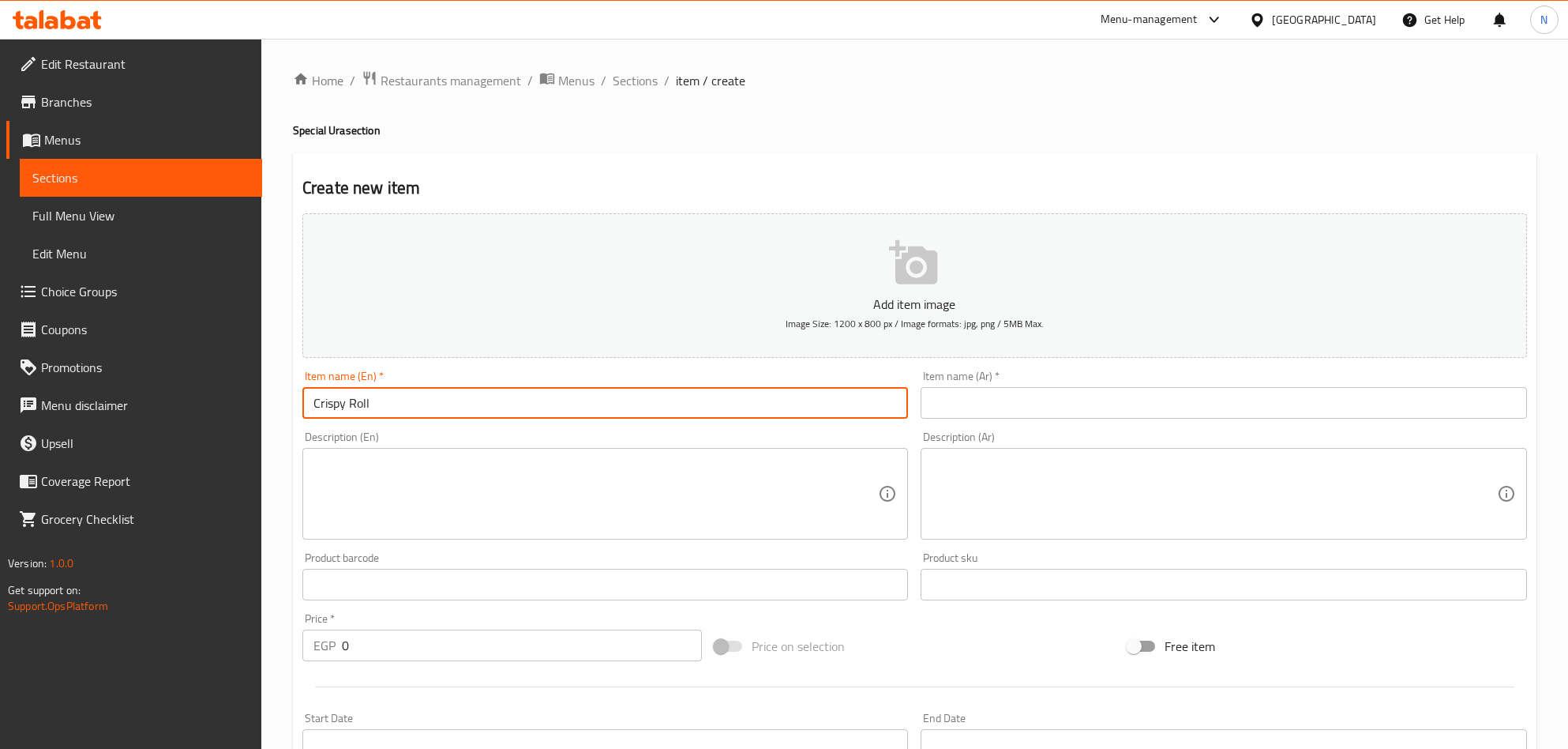
click at [420, 413] on input "Crispy Roll" at bounding box center [605, 403] width 606 height 32
click at [419, 414] on input "Crispy Roll" at bounding box center [605, 403] width 606 height 32
type input "Crispy Roll"
click at [1192, 414] on input "text" at bounding box center [1223, 403] width 606 height 32
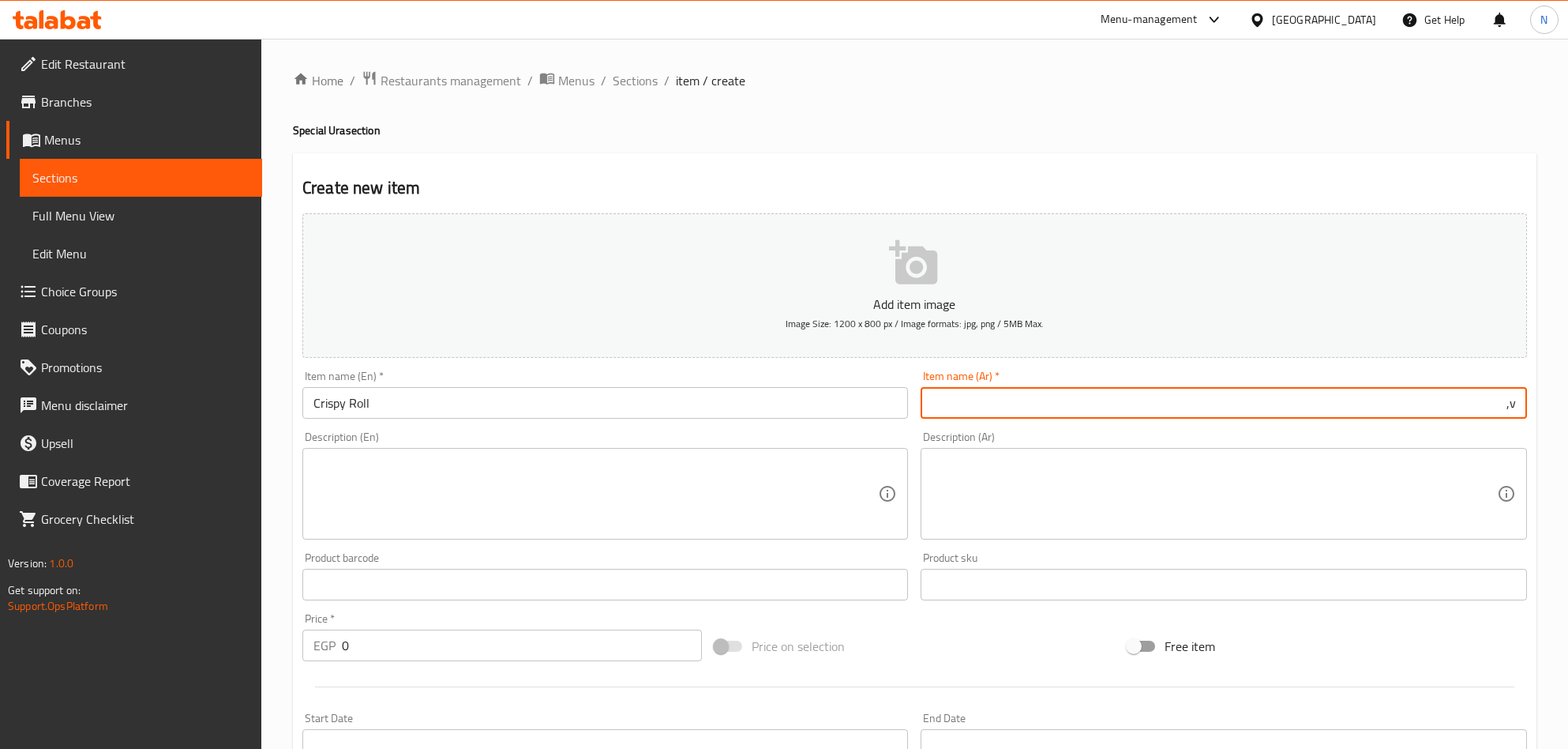
type input "v"
type input "رول مقرمش"
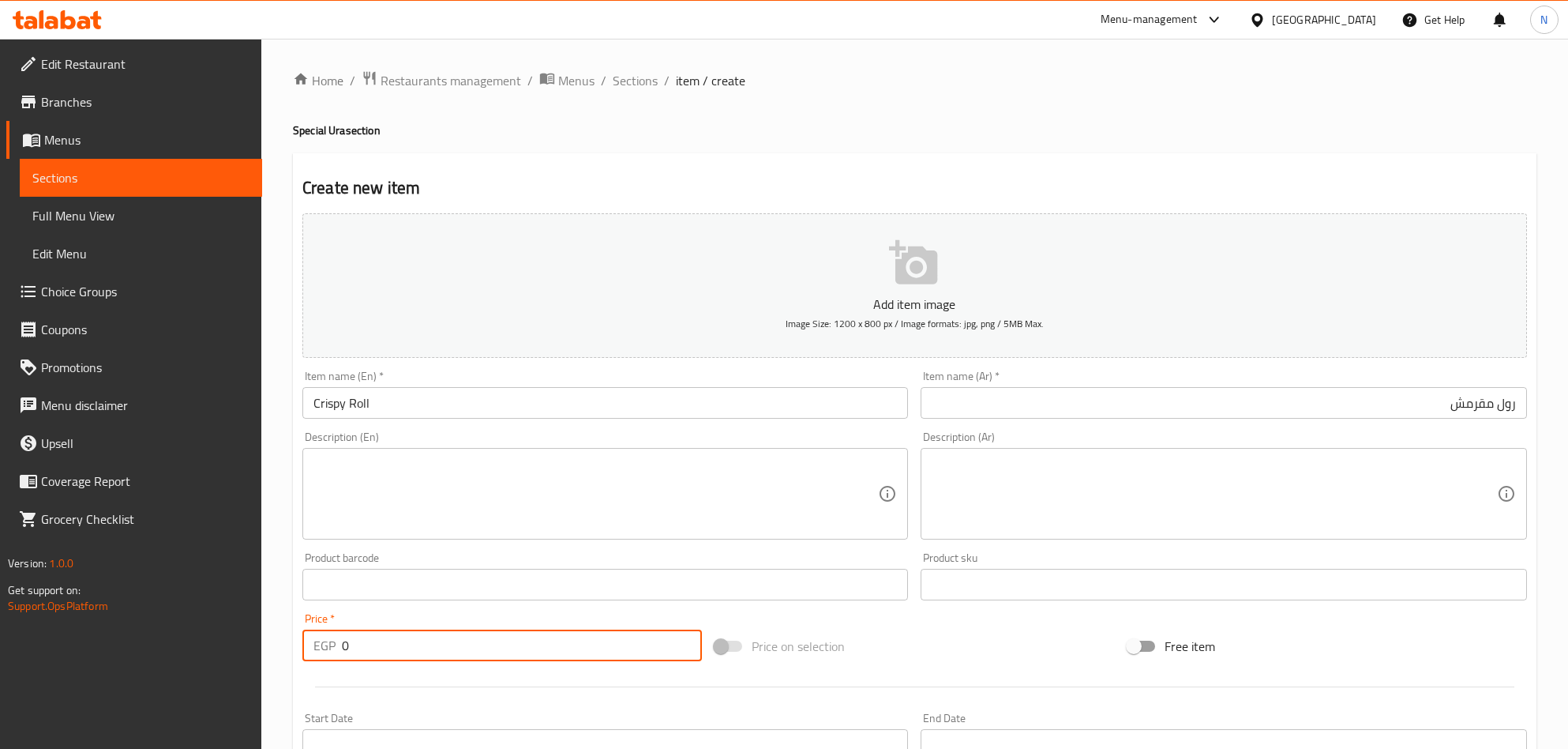
drag, startPoint x: 361, startPoint y: 647, endPoint x: 324, endPoint y: 641, distance: 37.5
click at [324, 641] on div "EGP 0 Price *" at bounding box center [502, 646] width 399 height 32
click at [1349, 9] on div "Egypt" at bounding box center [1312, 20] width 152 height 38
click at [1353, 23] on div "Egypt" at bounding box center [1324, 20] width 104 height 17
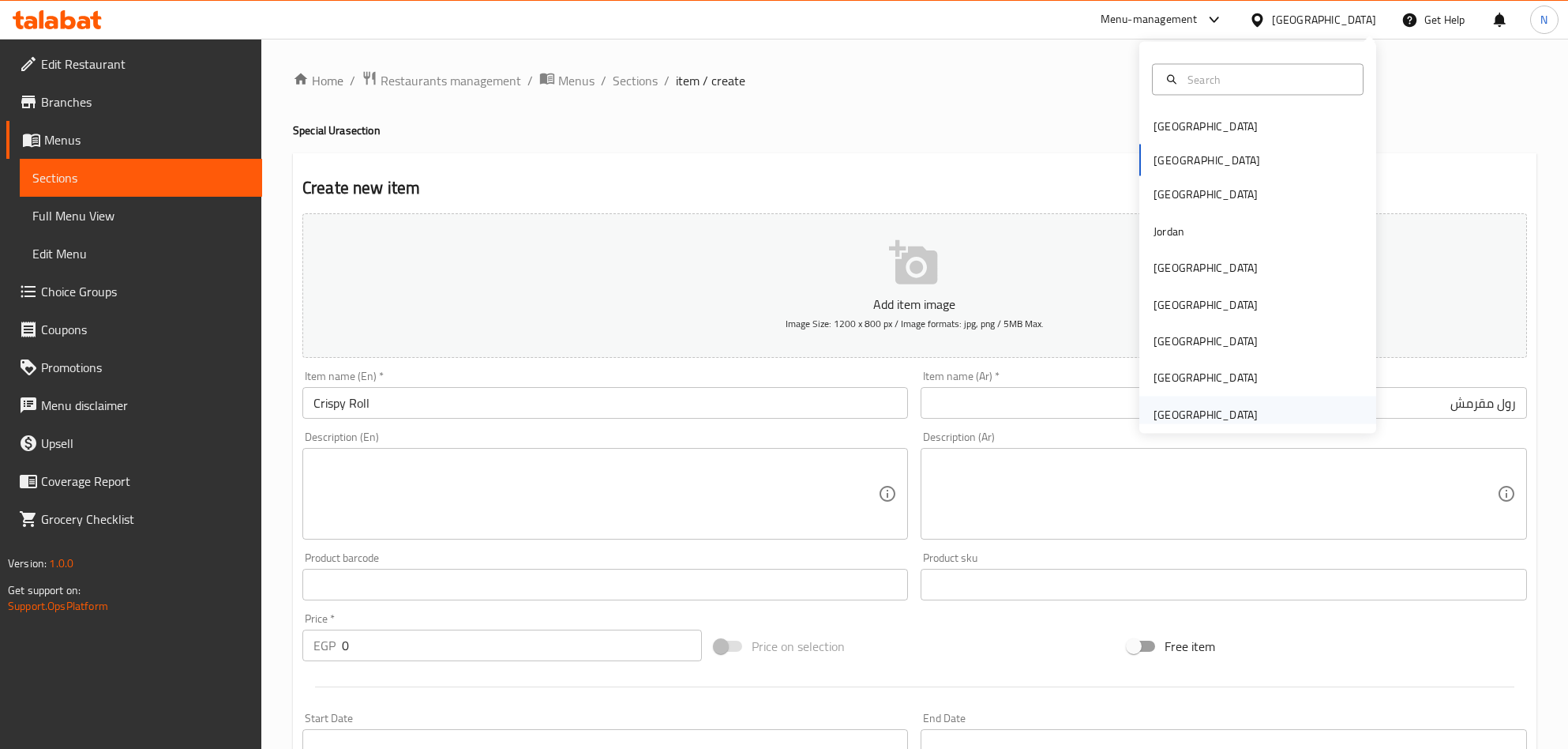
click at [1210, 414] on div "[GEOGRAPHIC_DATA]" at bounding box center [1205, 414] width 104 height 17
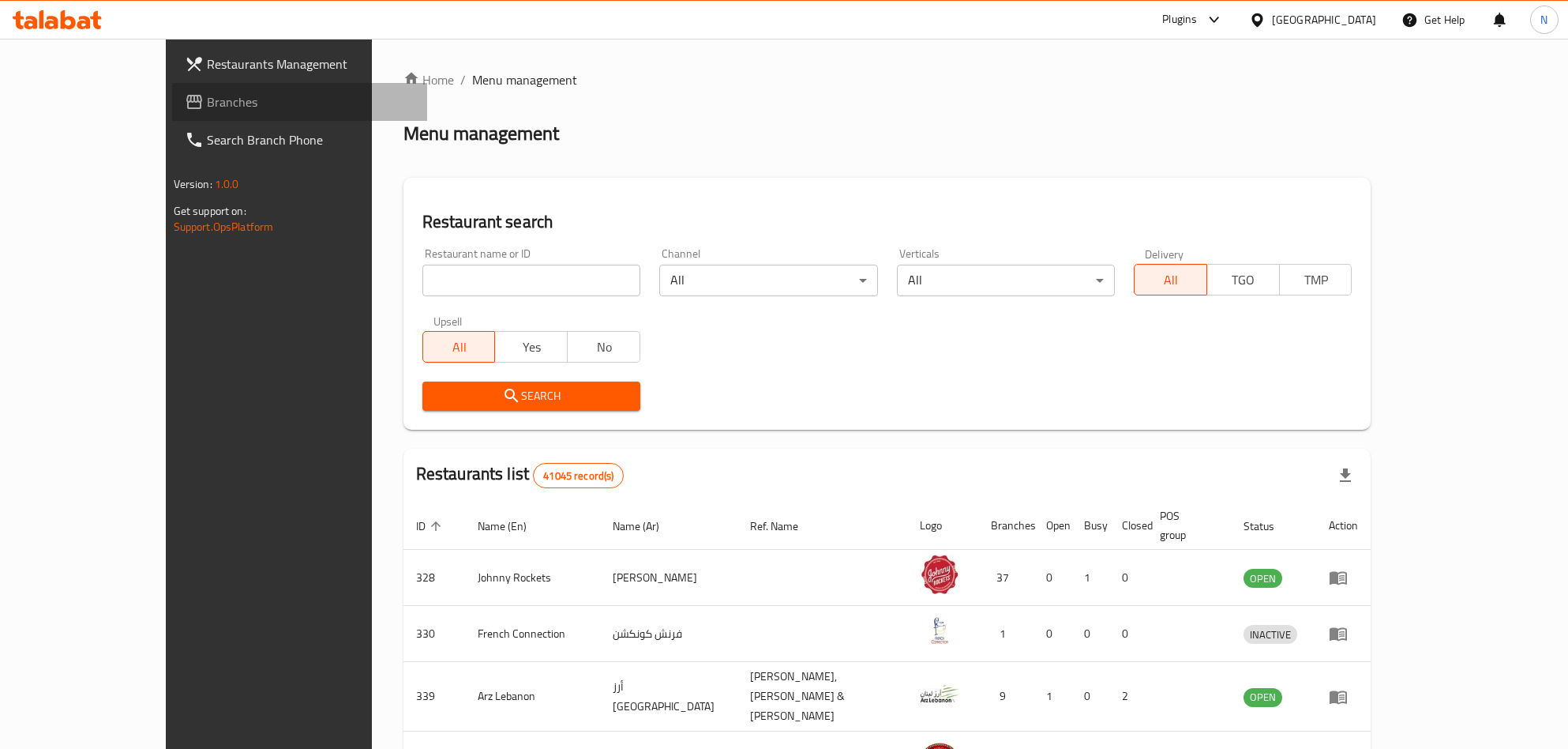
drag, startPoint x: 166, startPoint y: 112, endPoint x: 220, endPoint y: 93, distance: 57.2
click at [172, 112] on link "Branches" at bounding box center [300, 101] width 256 height 38
